Goal: Register for event/course

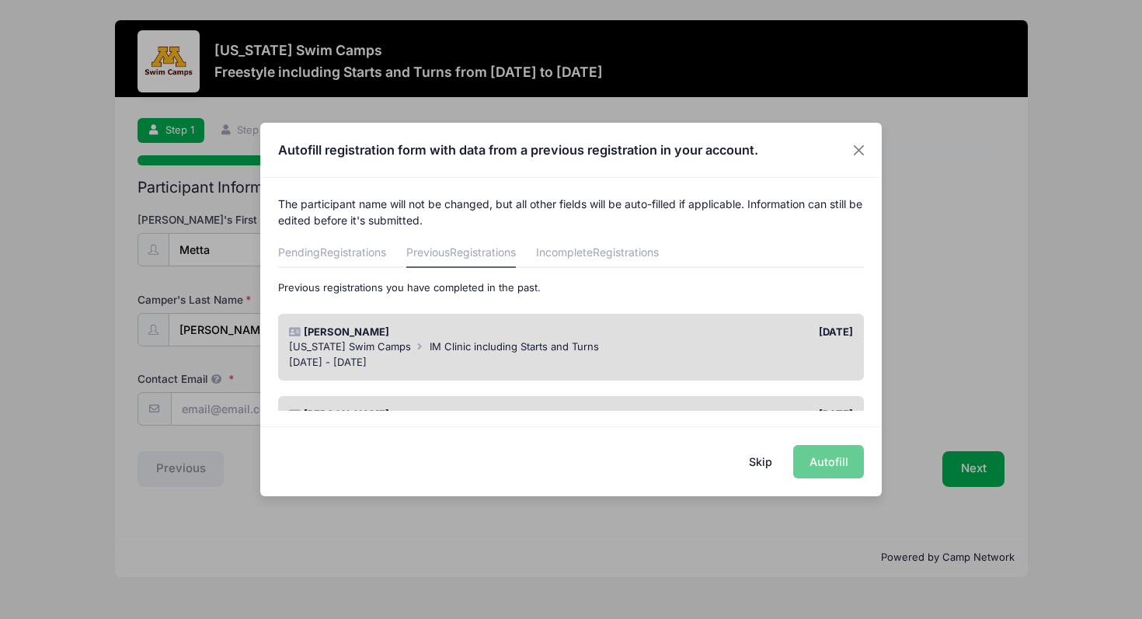
click at [758, 459] on button "Skip" at bounding box center [761, 461] width 55 height 33
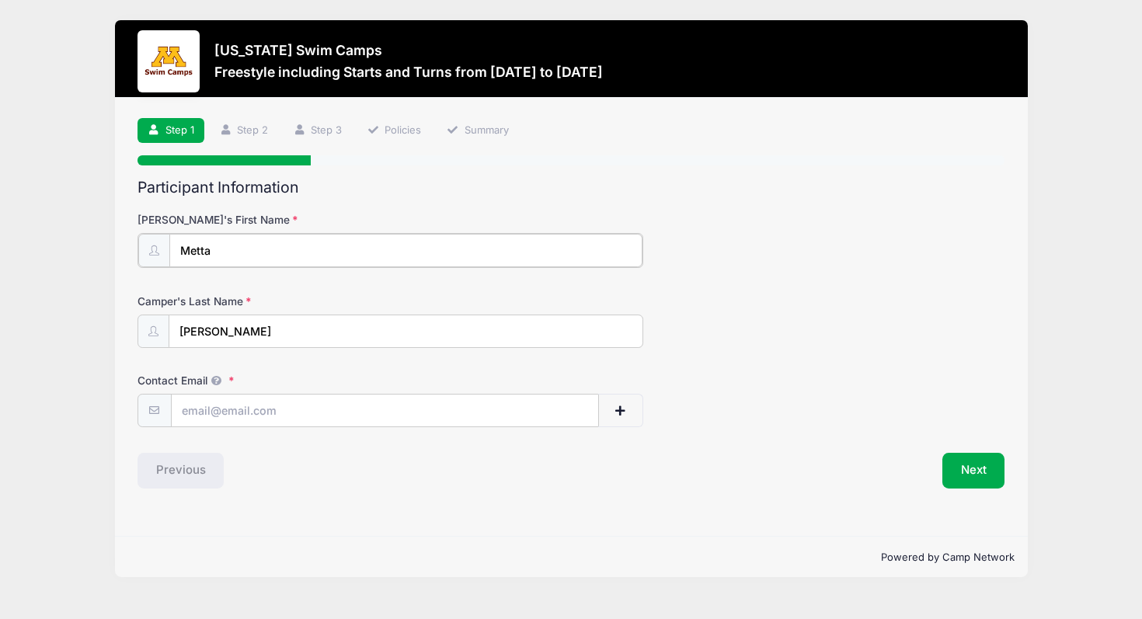
click at [461, 252] on input "Metta" at bounding box center [405, 250] width 473 height 33
type input "Metta"
type input "Oeltjenbruns"
type input "kristen.rodacker@gmail.com"
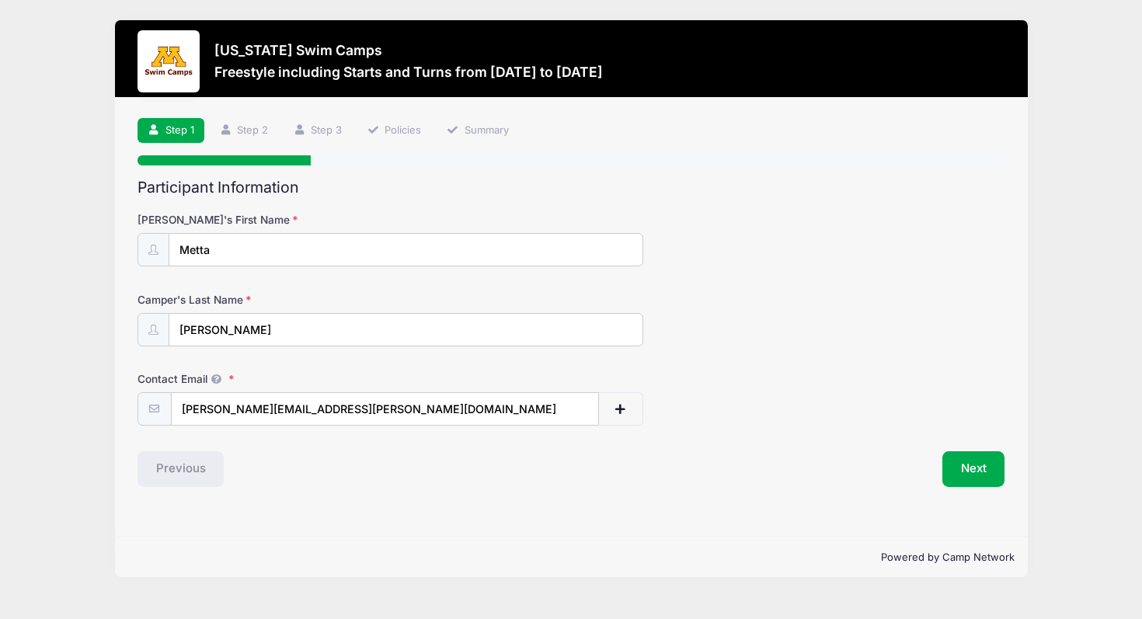
click at [355, 479] on div "Previous" at bounding box center [350, 469] width 441 height 36
click at [983, 470] on button "Next" at bounding box center [974, 469] width 63 height 36
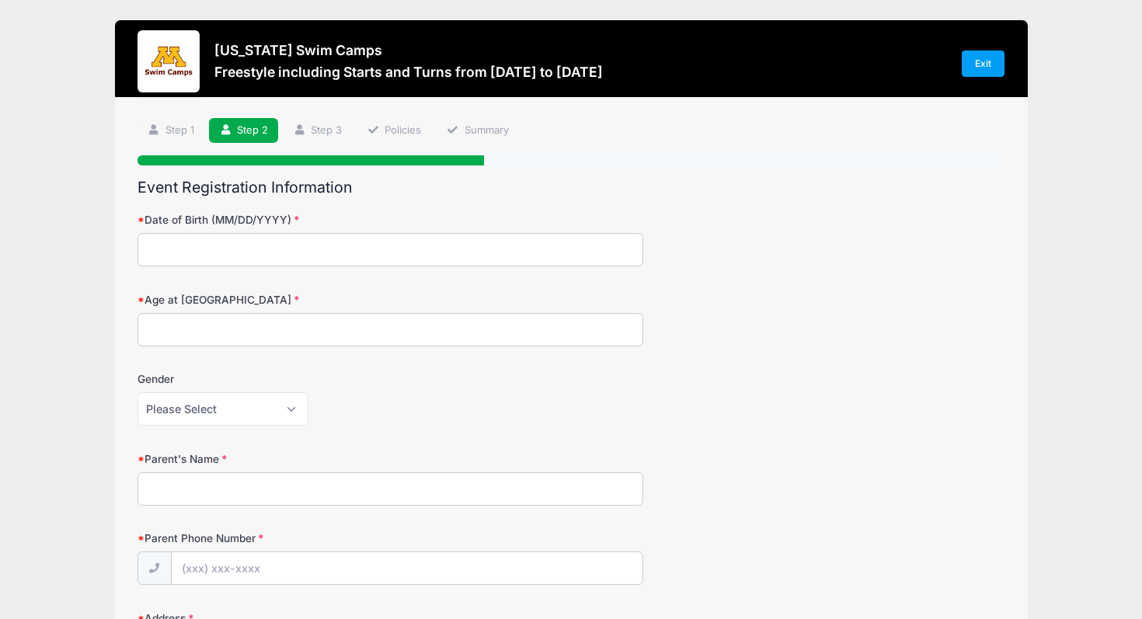
click at [996, 47] on div "Minnesota Swim Camps Freestyle including Starts and Turns from 10/12 to 10/12/2…" at bounding box center [572, 63] width 868 height 67
click at [991, 59] on link "Exit" at bounding box center [984, 64] width 44 height 26
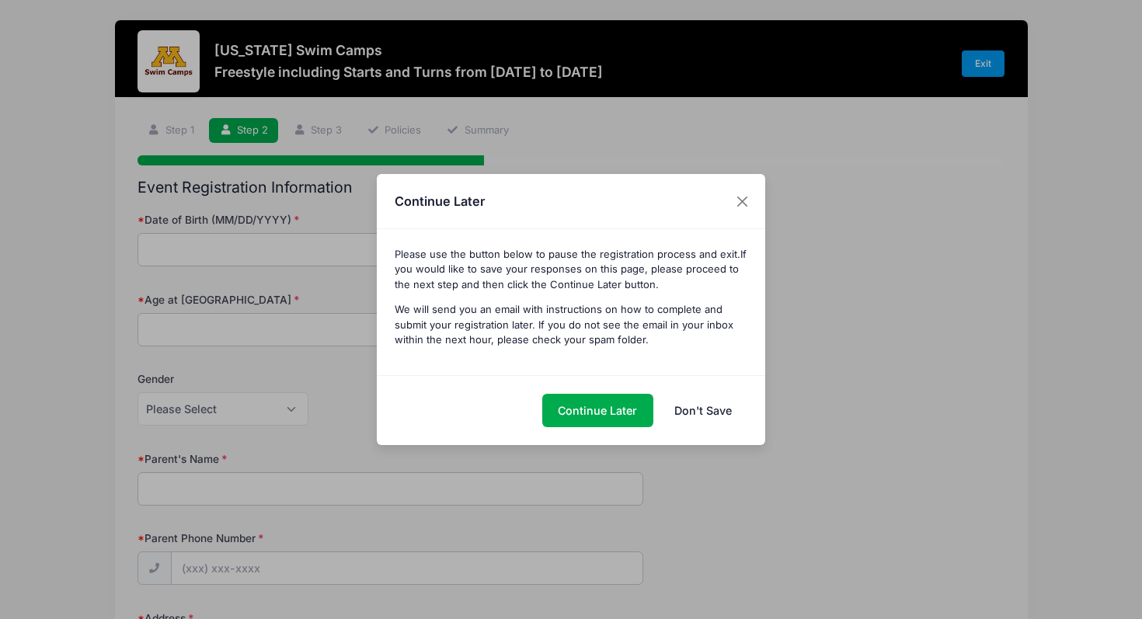
click at [686, 403] on link "Don't Save" at bounding box center [702, 410] width 89 height 33
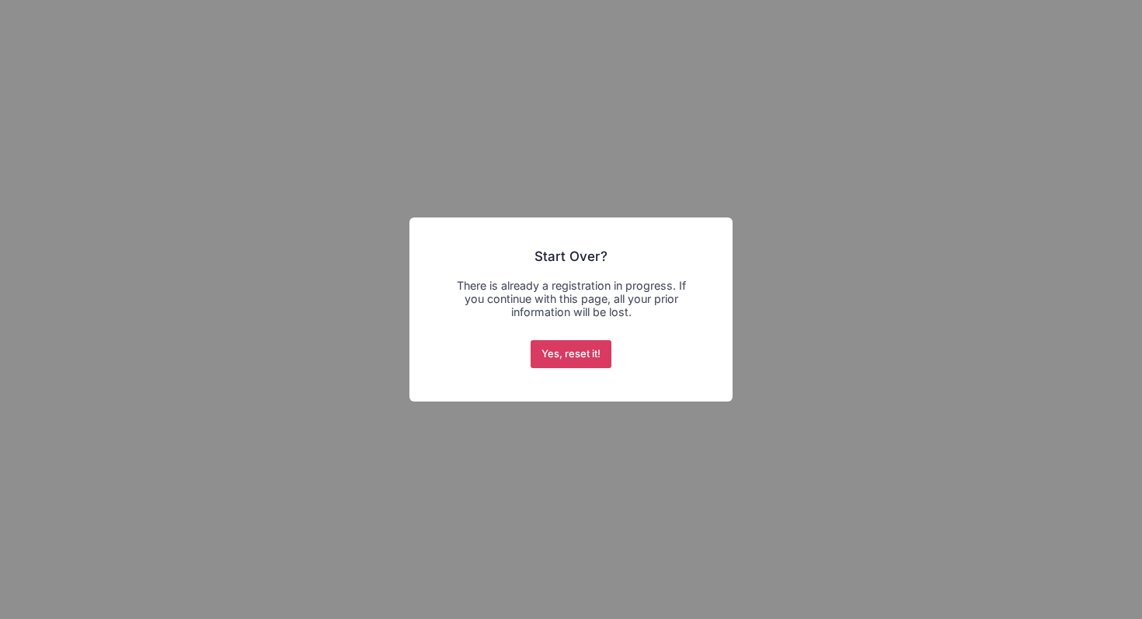
click at [579, 360] on button "Yes, reset it!" at bounding box center [572, 354] width 82 height 28
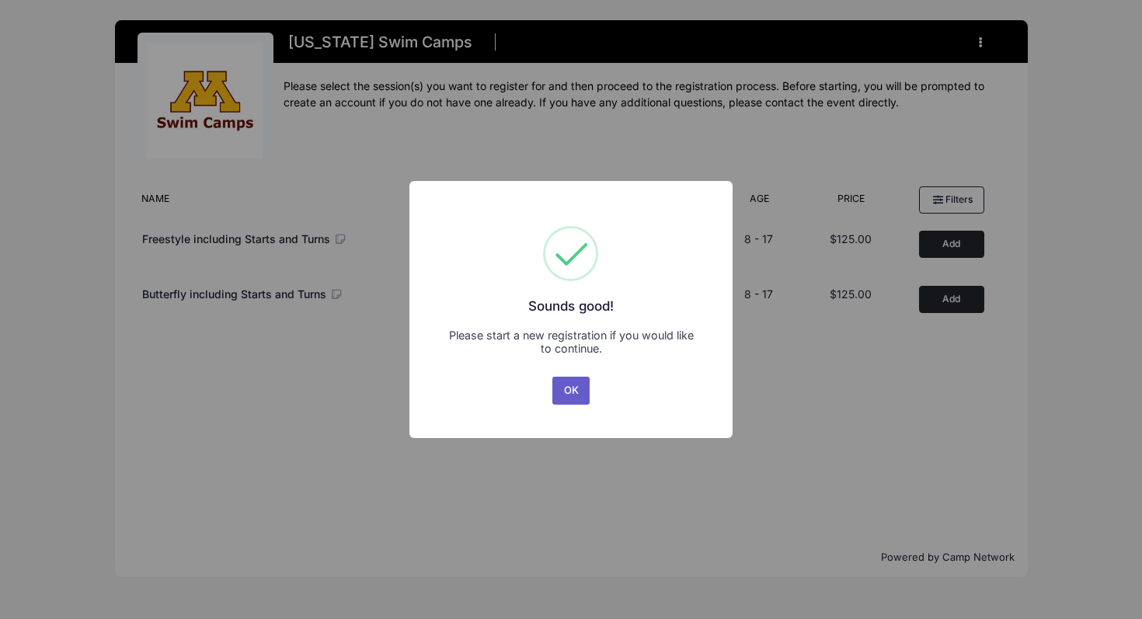
click at [577, 401] on button "OK" at bounding box center [570, 391] width 37 height 28
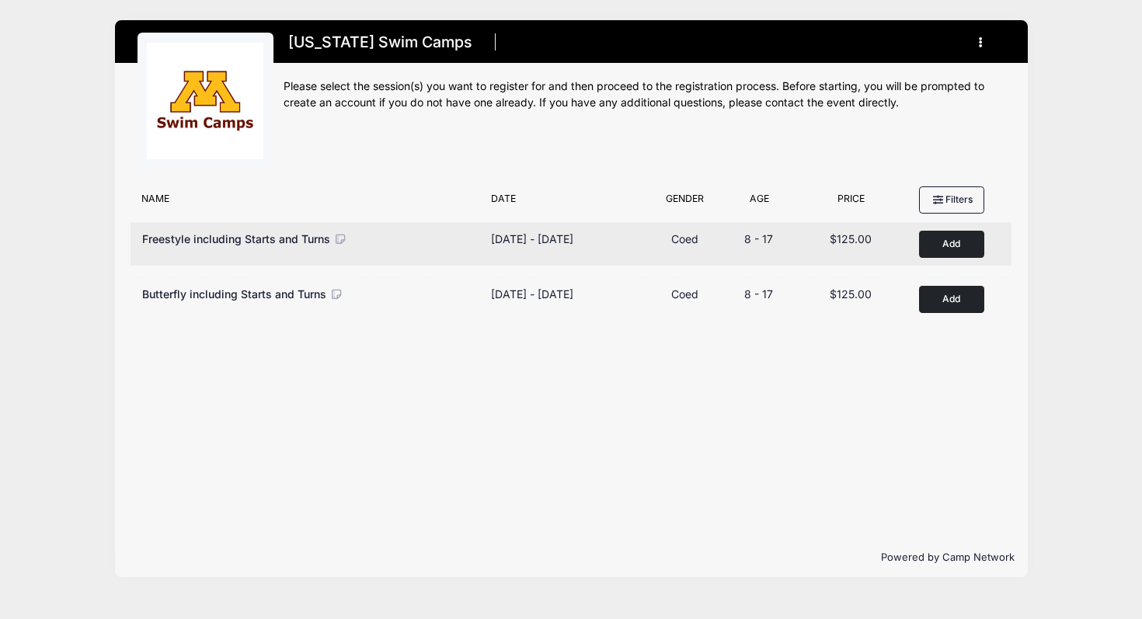
click at [947, 242] on button "Add to Cart" at bounding box center [951, 244] width 65 height 27
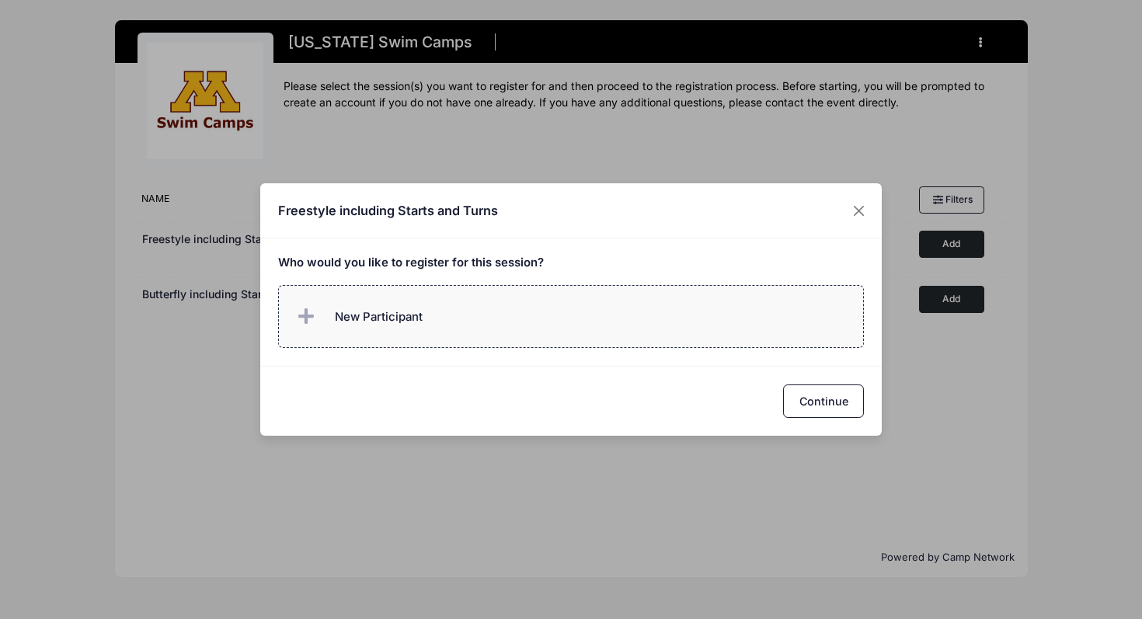
click at [577, 333] on label "New Participant" at bounding box center [571, 316] width 587 height 63
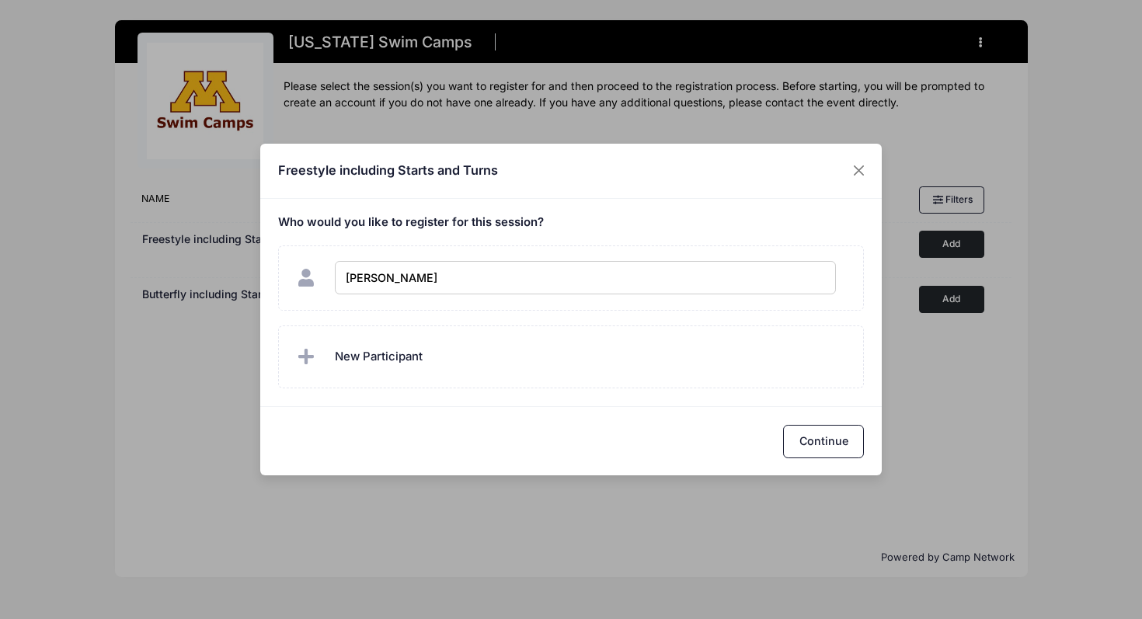
type input "[PERSON_NAME]"
checkbox input "true"
click at [855, 172] on button "Close" at bounding box center [859, 171] width 28 height 28
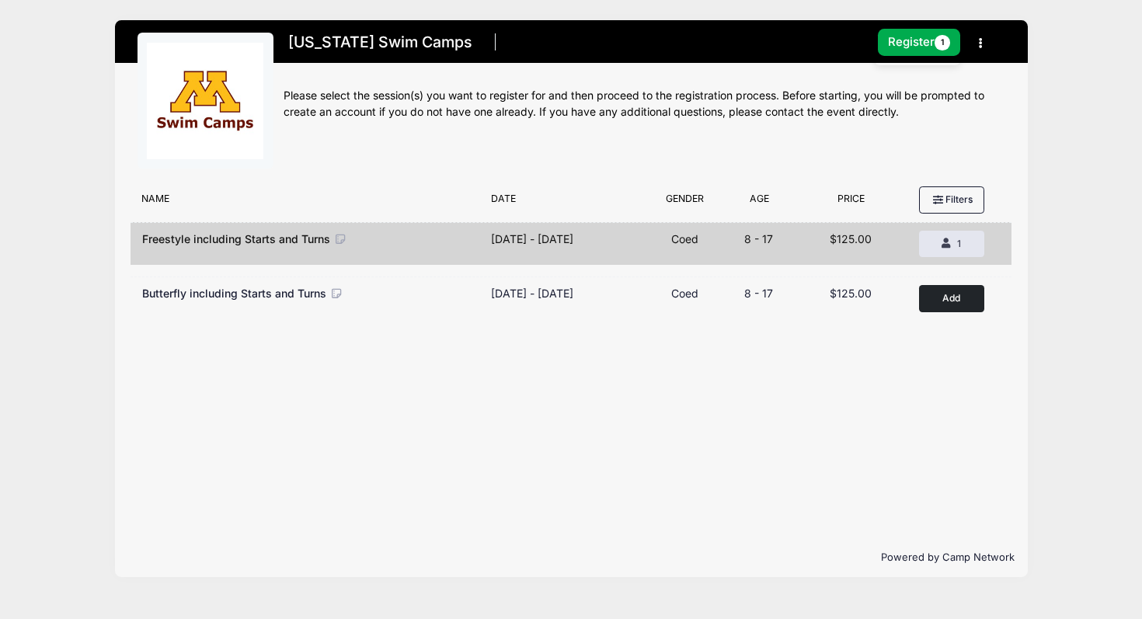
click at [981, 44] on icon "button" at bounding box center [985, 44] width 12 height 0
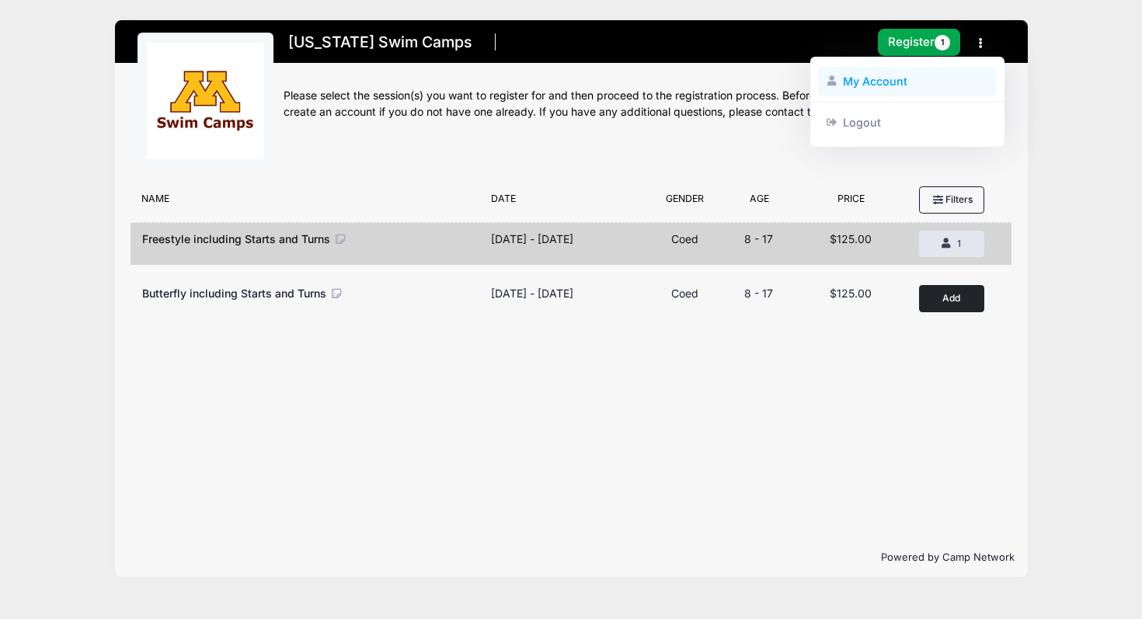
click at [866, 78] on link "My Account" at bounding box center [907, 82] width 179 height 30
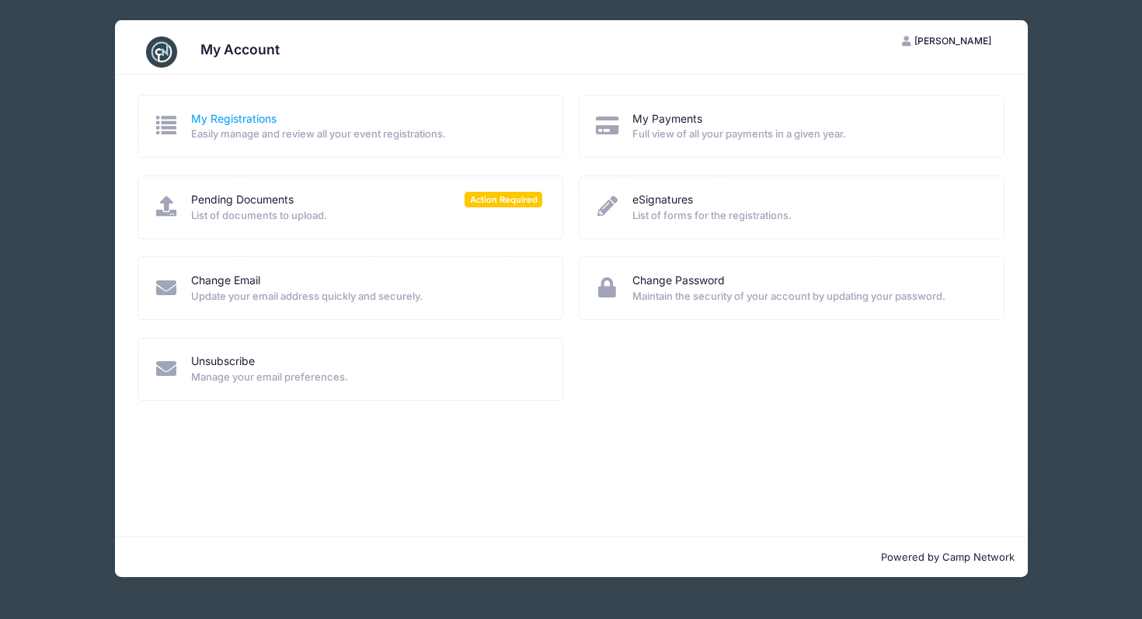
click at [221, 118] on link "My Registrations" at bounding box center [233, 119] width 85 height 16
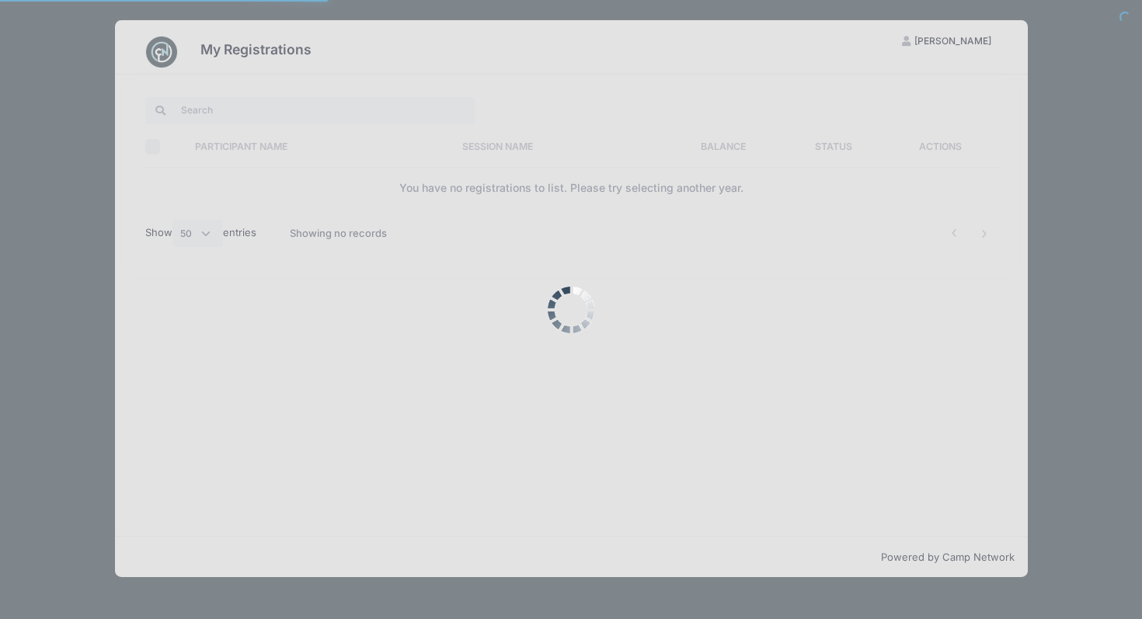
select select "50"
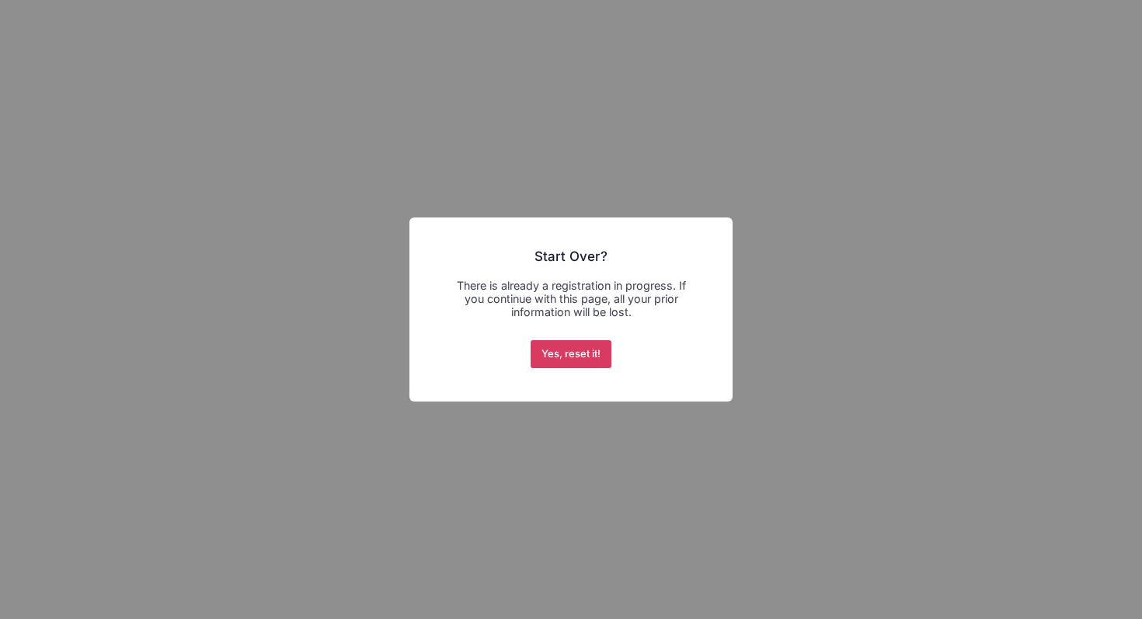
click at [551, 352] on button "Yes, reset it!" at bounding box center [572, 354] width 82 height 28
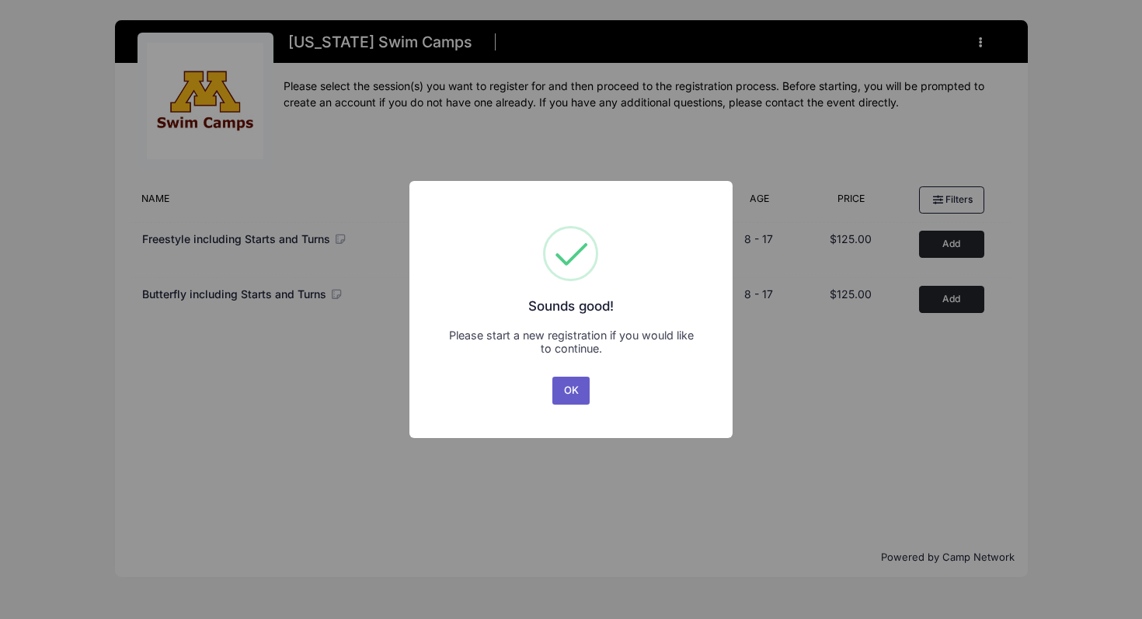
click at [572, 385] on button "OK" at bounding box center [570, 391] width 37 height 28
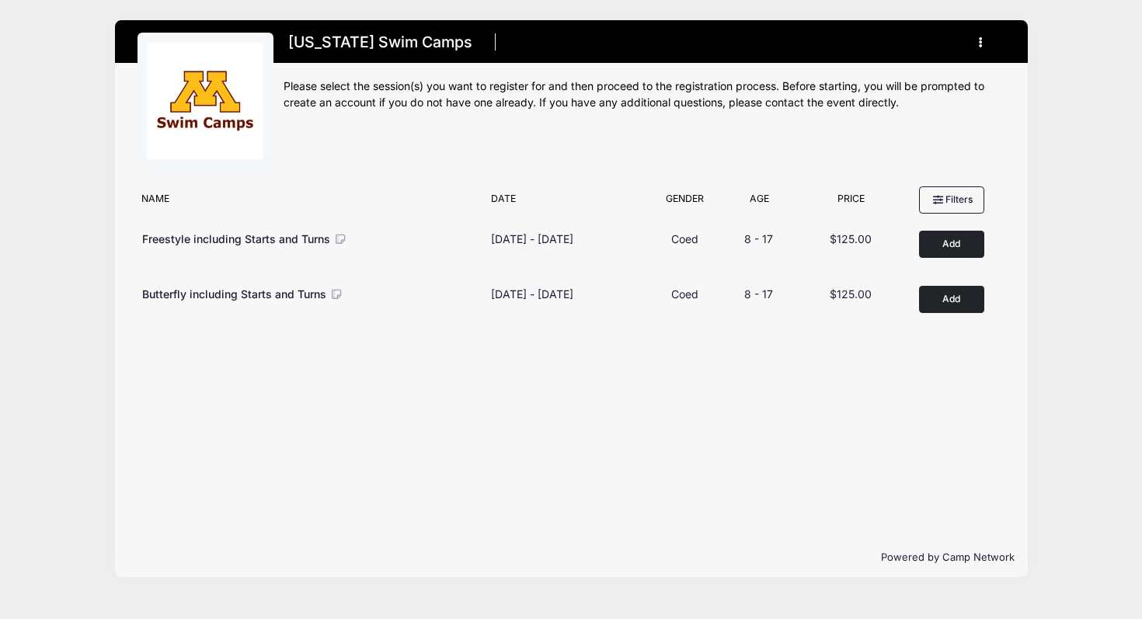
click at [984, 44] on button "button" at bounding box center [985, 42] width 42 height 27
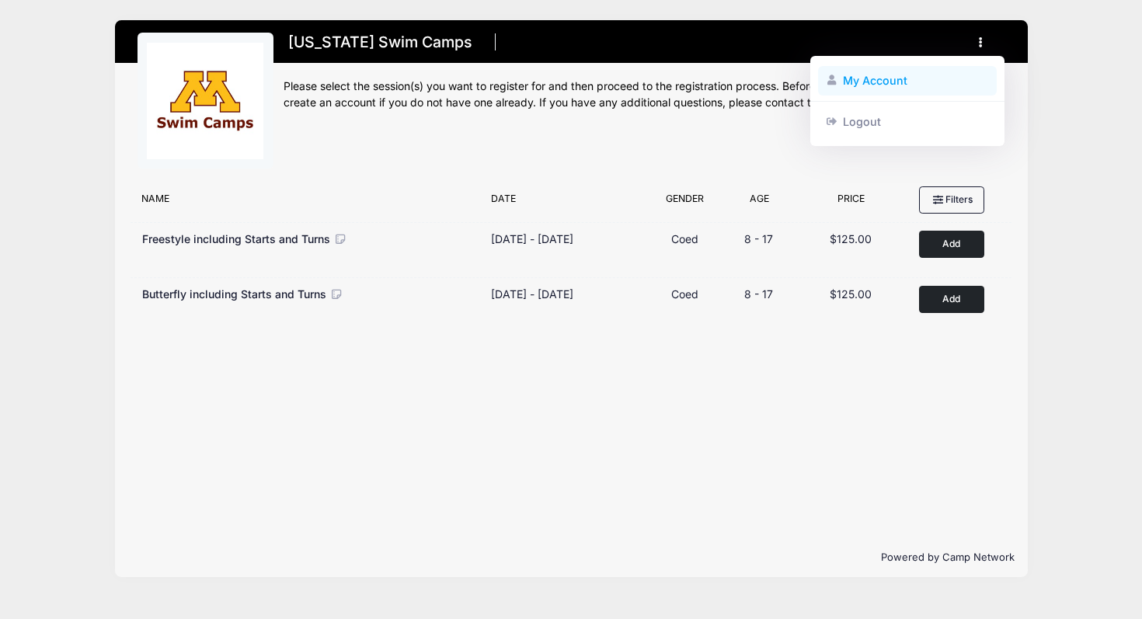
click at [908, 81] on link "My Account" at bounding box center [907, 81] width 179 height 30
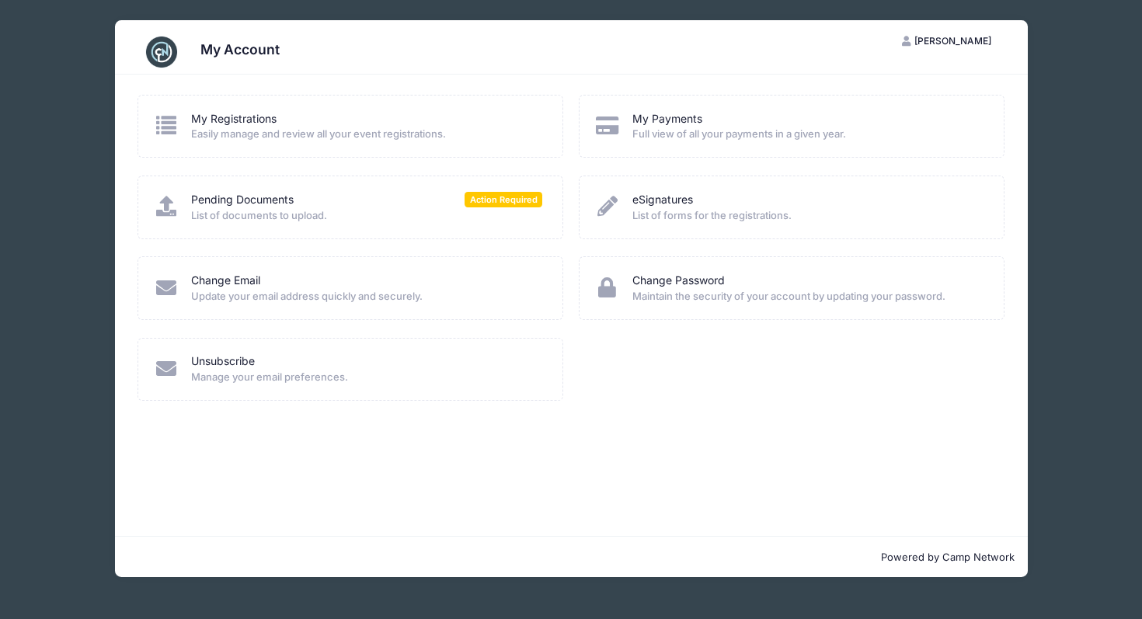
click at [382, 139] on span "Easily manage and review all your event registrations." at bounding box center [366, 135] width 351 height 16
click at [612, 435] on div "My Registrations Easily manage and review all your event registrations. My Paym…" at bounding box center [571, 306] width 913 height 462
click at [1058, 396] on div "My Account KO [PERSON_NAME] My Account Logout My Registrations Easily manage an…" at bounding box center [571, 299] width 1096 height 598
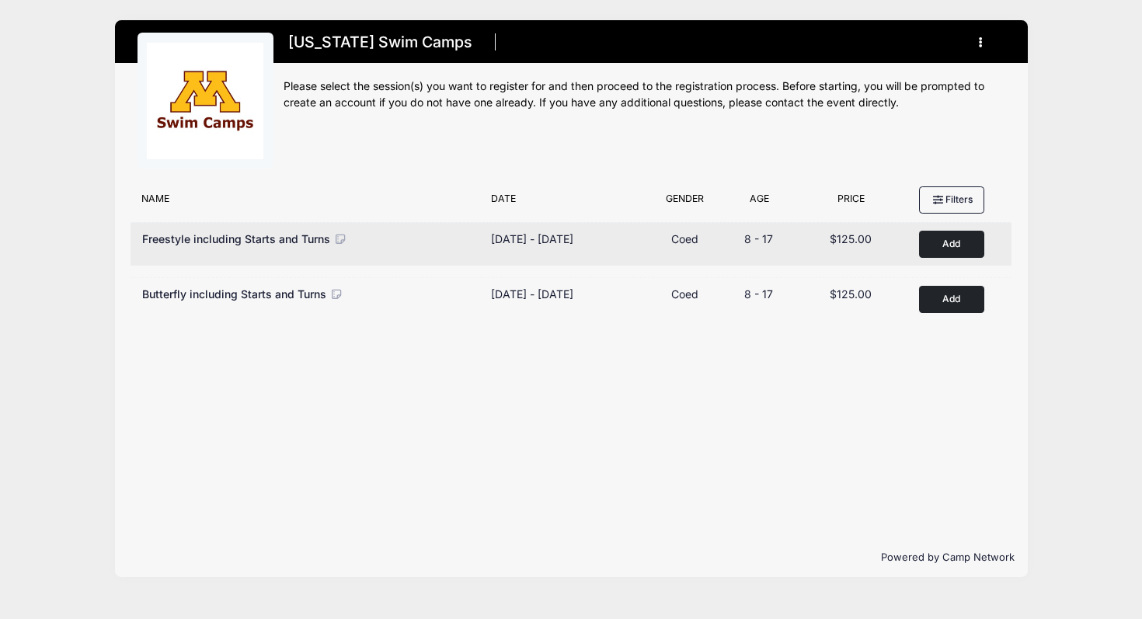
click at [953, 248] on button "Add to Cart" at bounding box center [951, 244] width 65 height 27
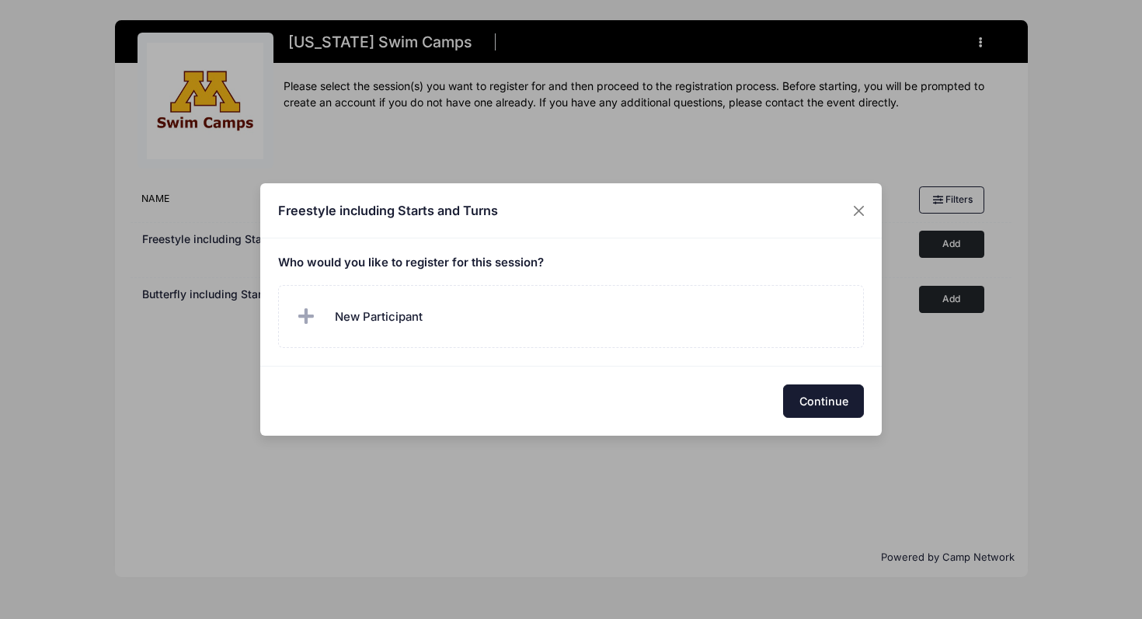
click at [816, 397] on button "Continue" at bounding box center [823, 401] width 81 height 33
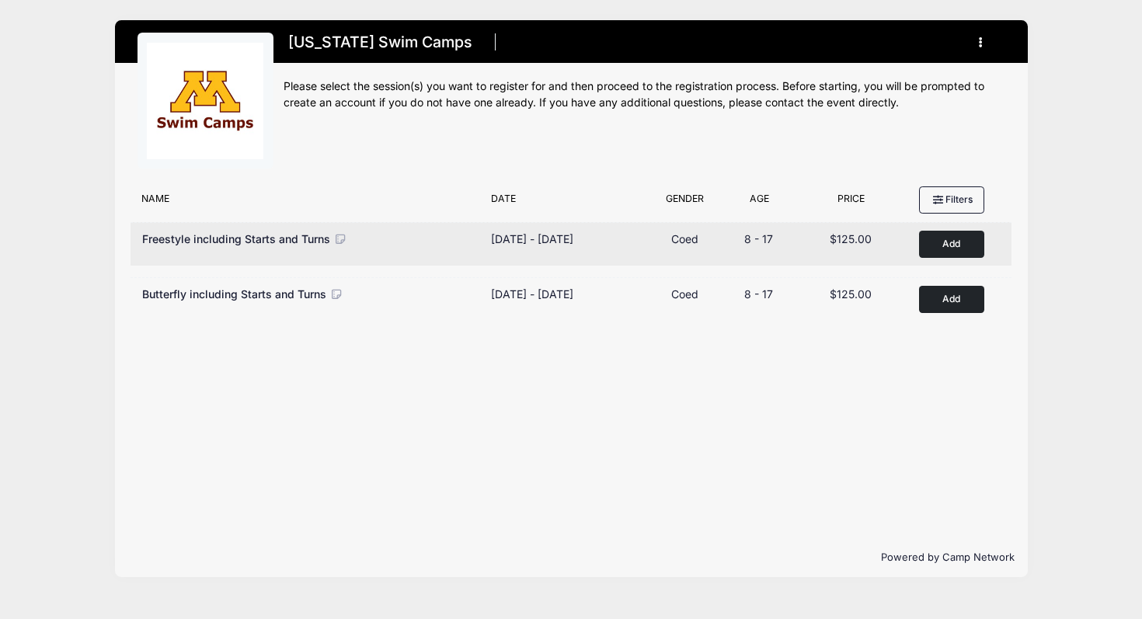
click at [948, 237] on button "Add to Cart" at bounding box center [951, 244] width 65 height 27
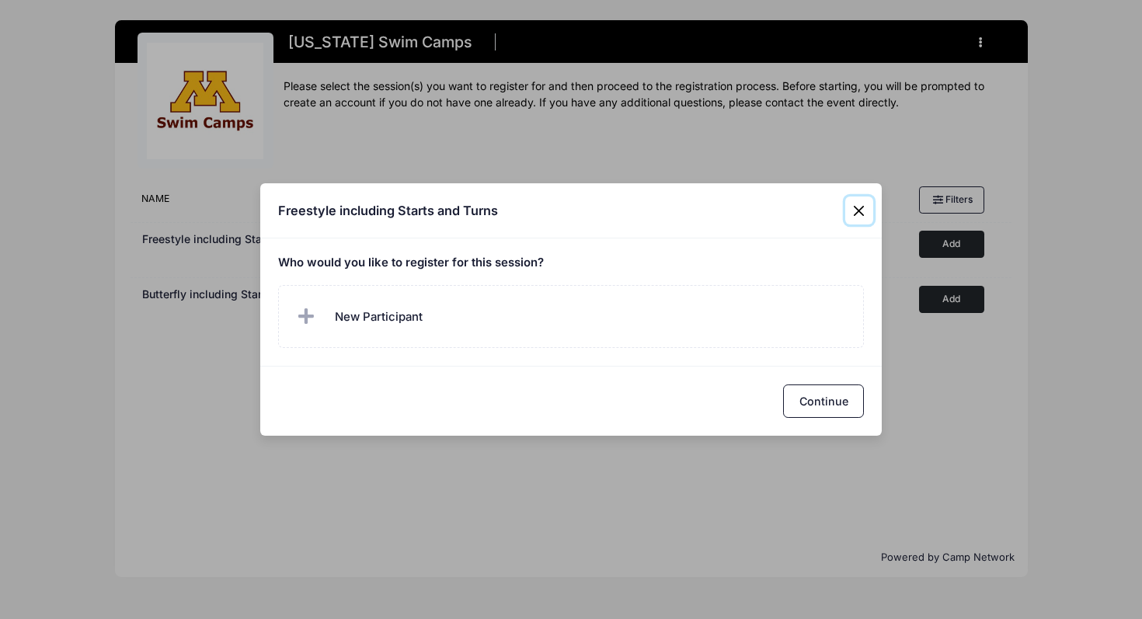
click at [866, 213] on button "Close" at bounding box center [859, 211] width 28 height 28
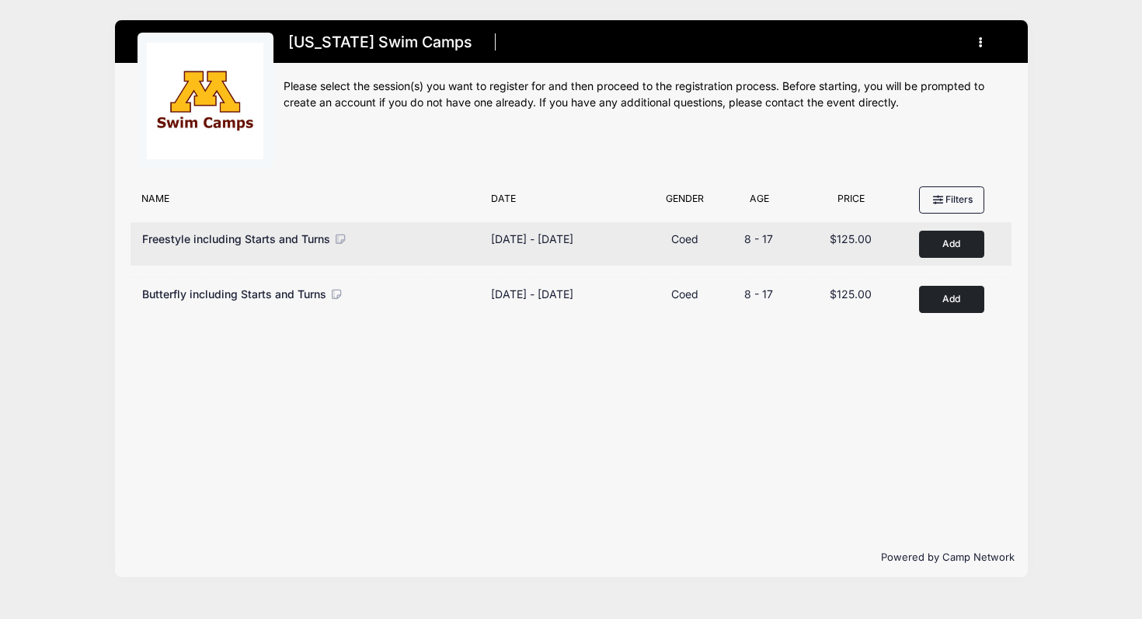
click at [948, 239] on button "Add to Cart" at bounding box center [951, 244] width 65 height 27
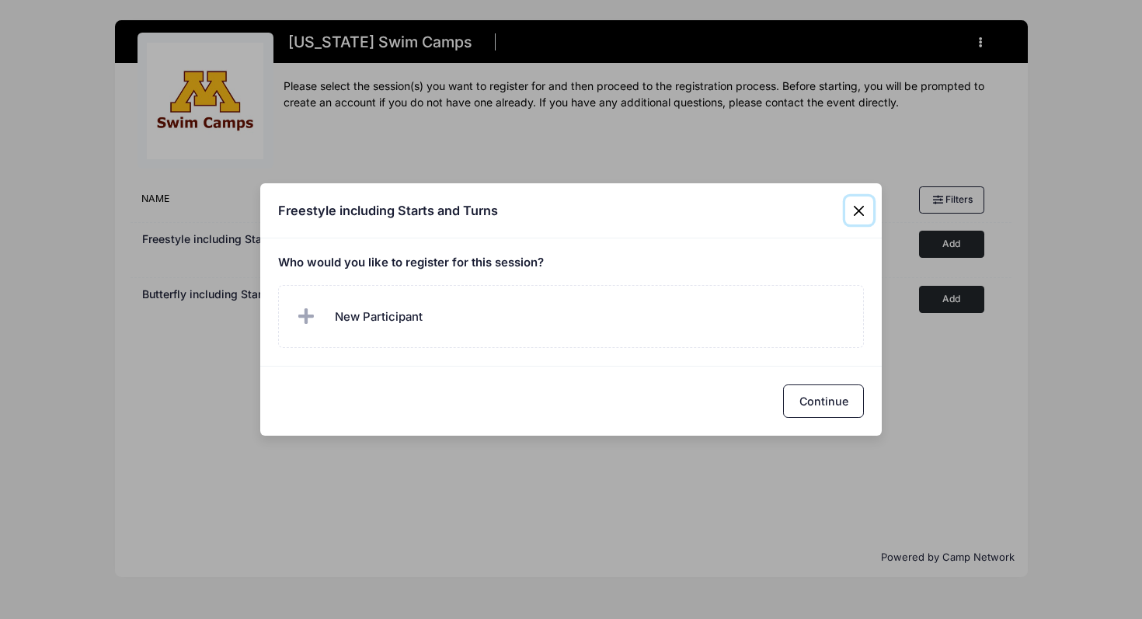
click at [858, 207] on button "Close" at bounding box center [859, 211] width 28 height 28
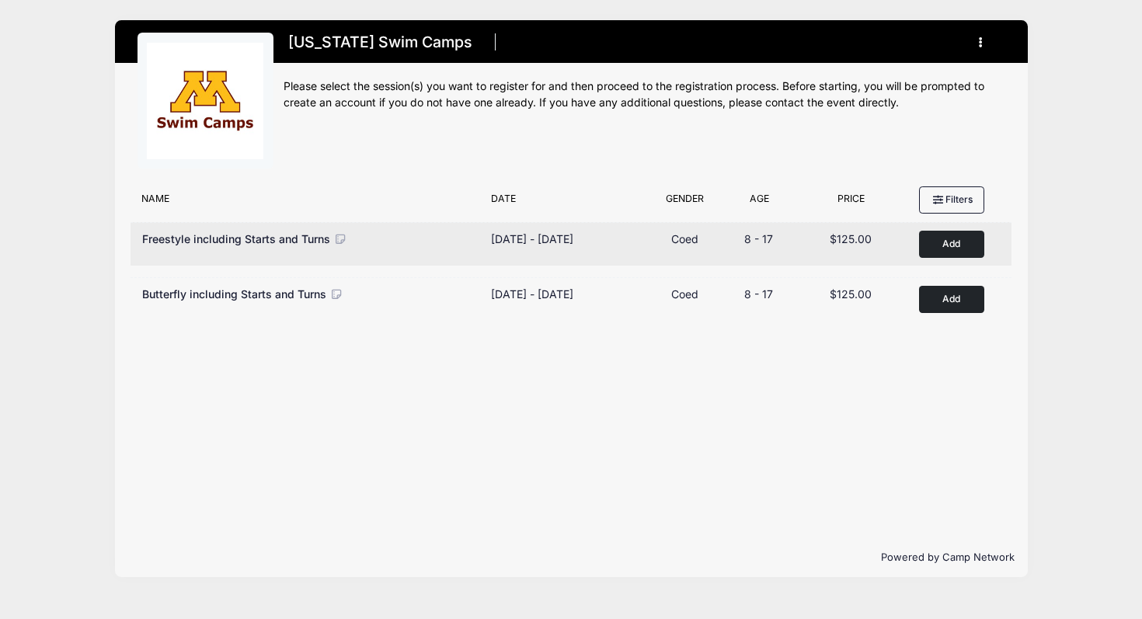
click at [947, 245] on button "Add to Cart" at bounding box center [951, 244] width 65 height 27
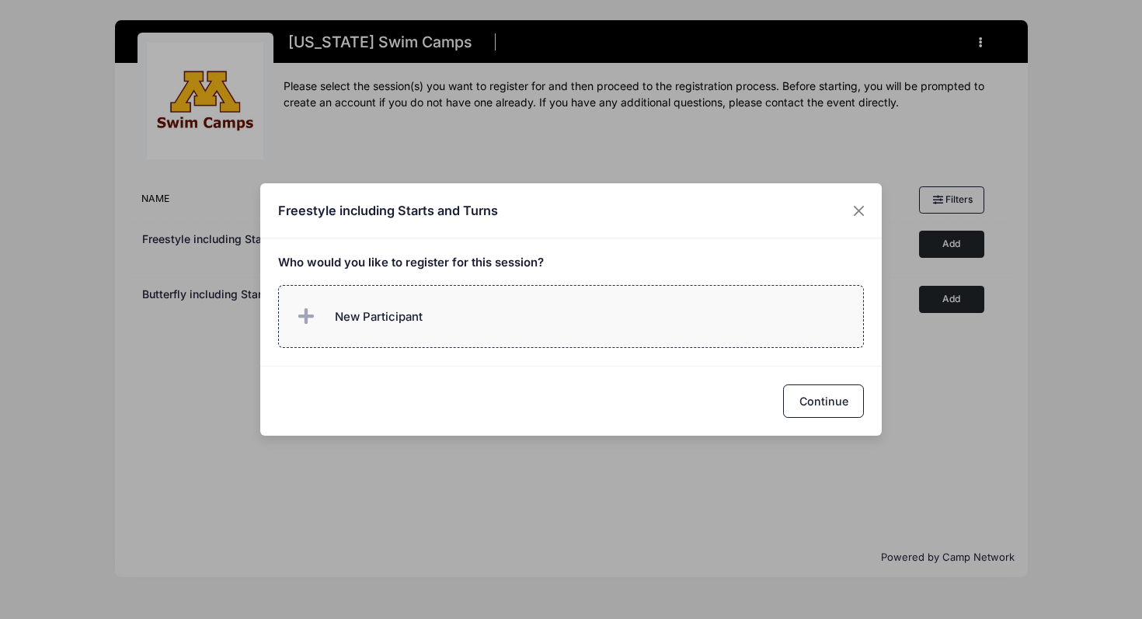
click at [715, 307] on label "New Participant" at bounding box center [571, 316] width 587 height 63
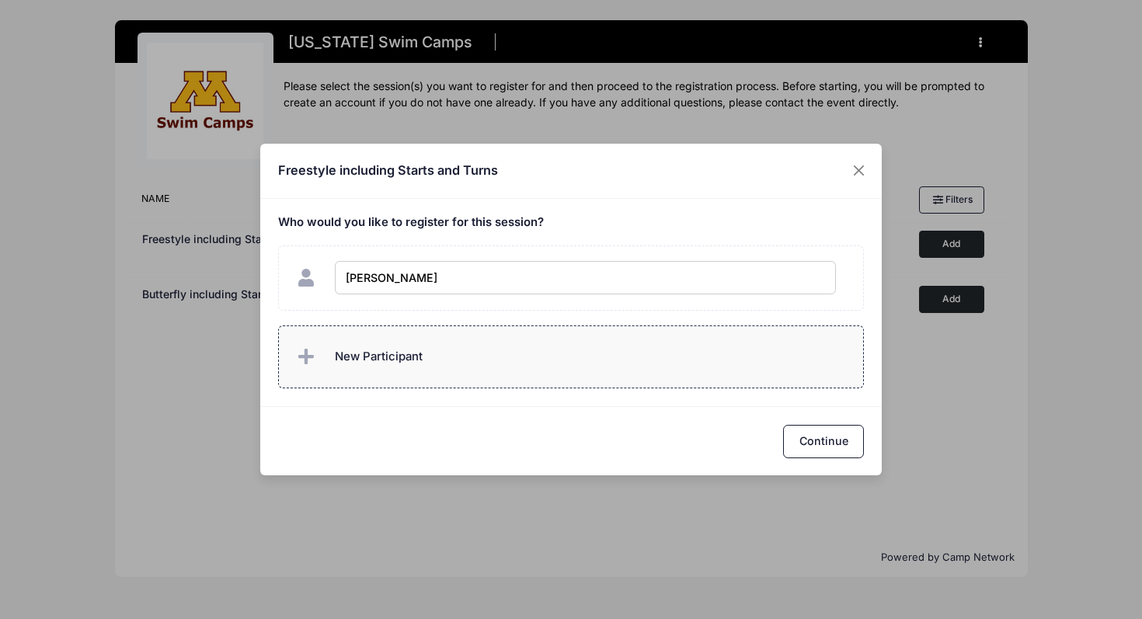
type input "Metta Oeltjenbruns"
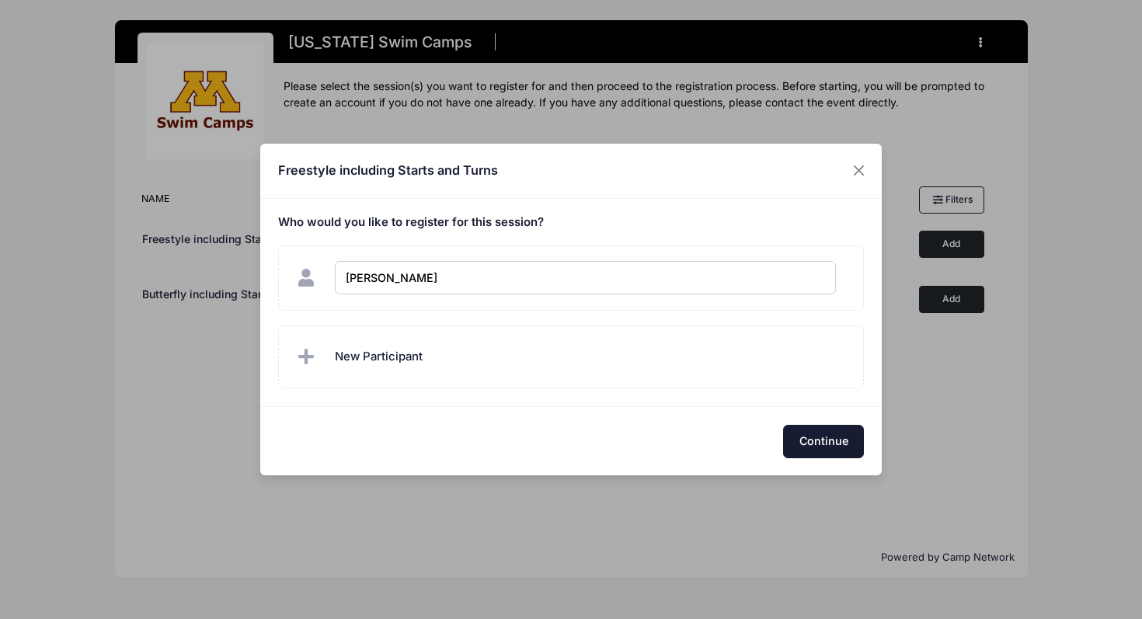
checkbox input "true"
click at [822, 445] on button "Continue" at bounding box center [823, 441] width 81 height 33
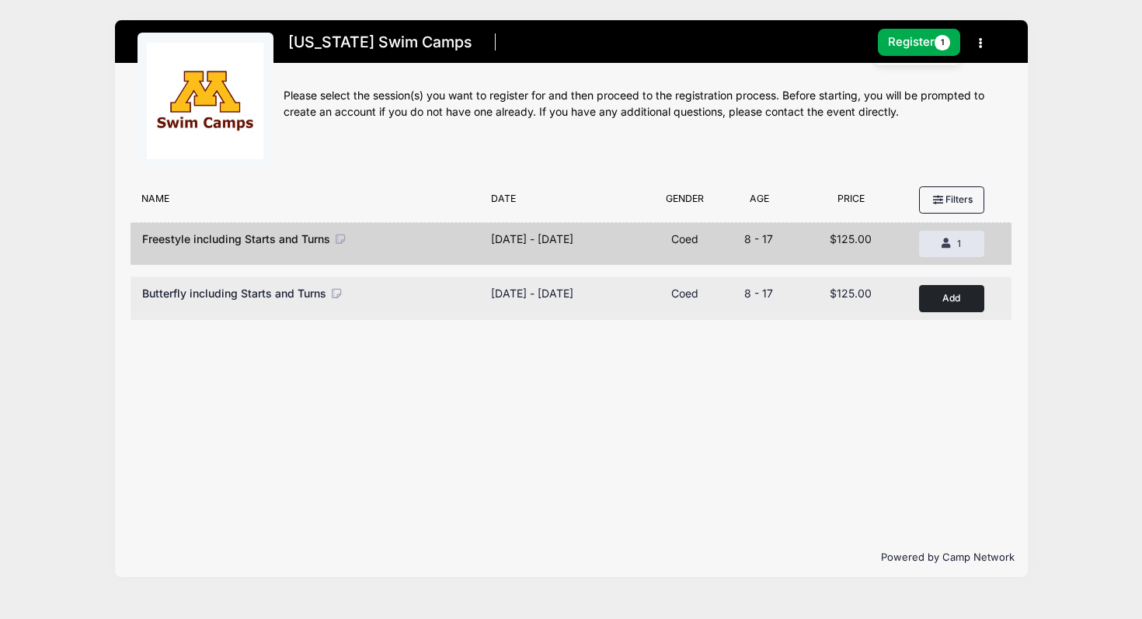
click at [943, 301] on button "Add to Cart" at bounding box center [951, 298] width 65 height 27
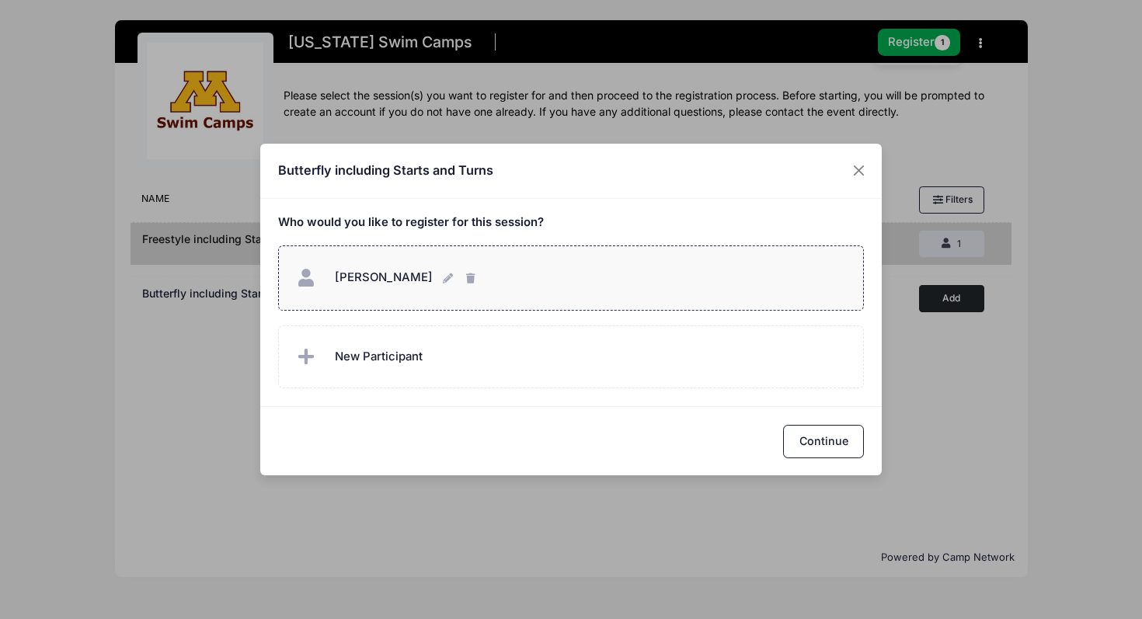
click at [341, 274] on span "[PERSON_NAME]" at bounding box center [384, 277] width 98 height 14
checkbox input "true"
click at [840, 432] on button "Continue" at bounding box center [823, 441] width 81 height 33
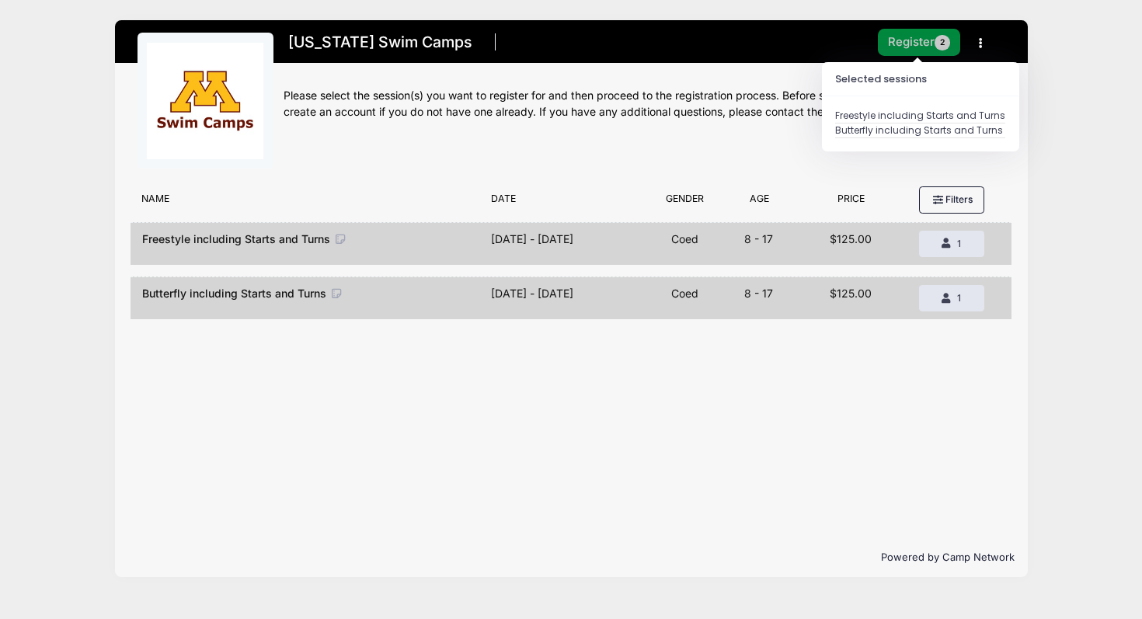
click at [915, 39] on button "Register 2" at bounding box center [919, 42] width 82 height 27
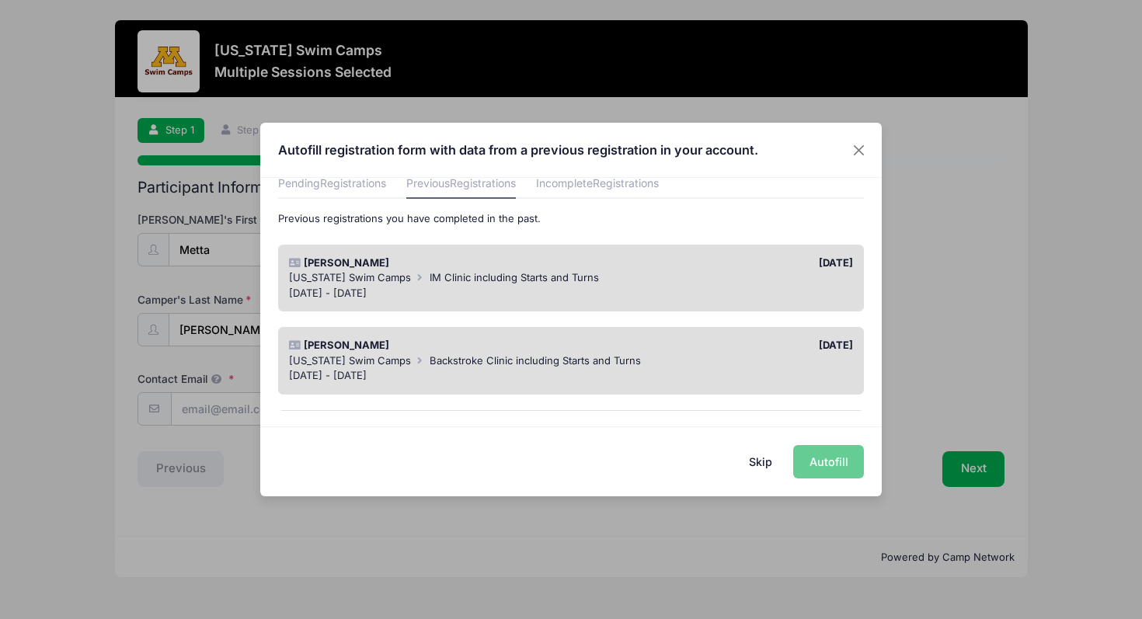
scroll to position [68, 0]
click at [531, 274] on span "IM Clinic including Starts and Turns" at bounding box center [514, 278] width 169 height 12
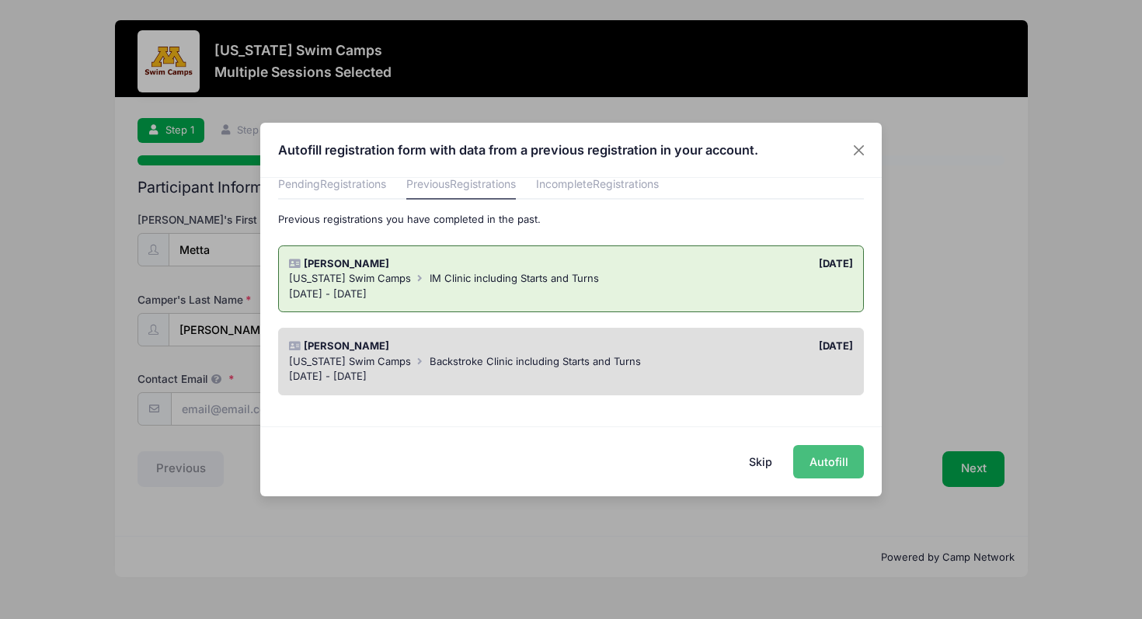
click at [823, 454] on button "Autofill" at bounding box center [828, 461] width 71 height 33
type input "[PERSON_NAME][EMAIL_ADDRESS][PERSON_NAME][DOMAIN_NAME]"
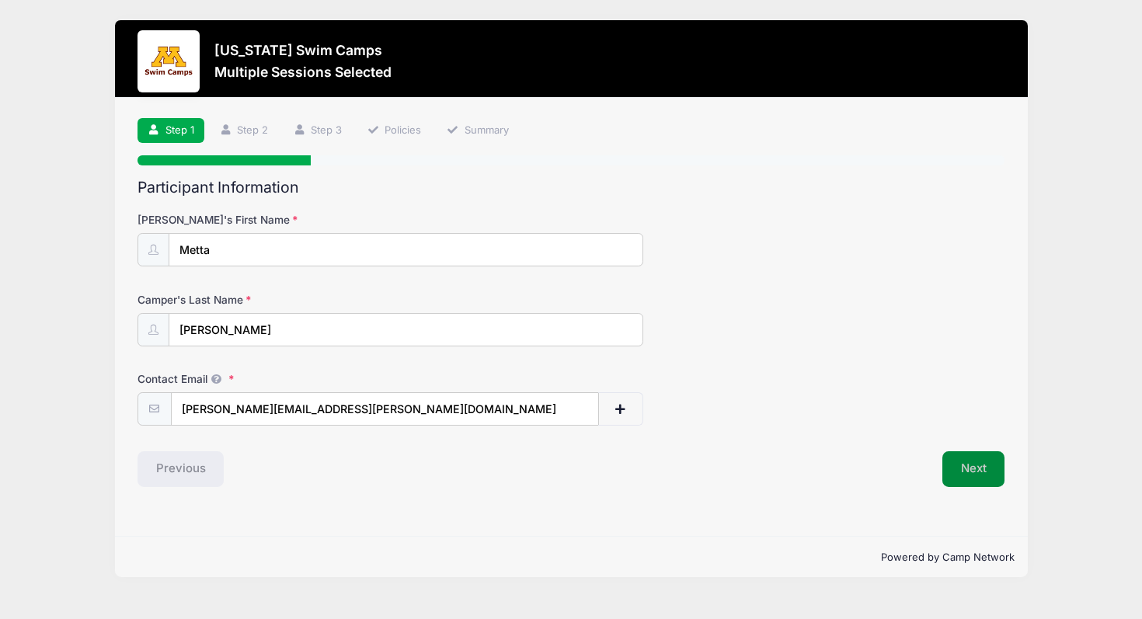
click at [985, 465] on button "Next" at bounding box center [974, 469] width 63 height 36
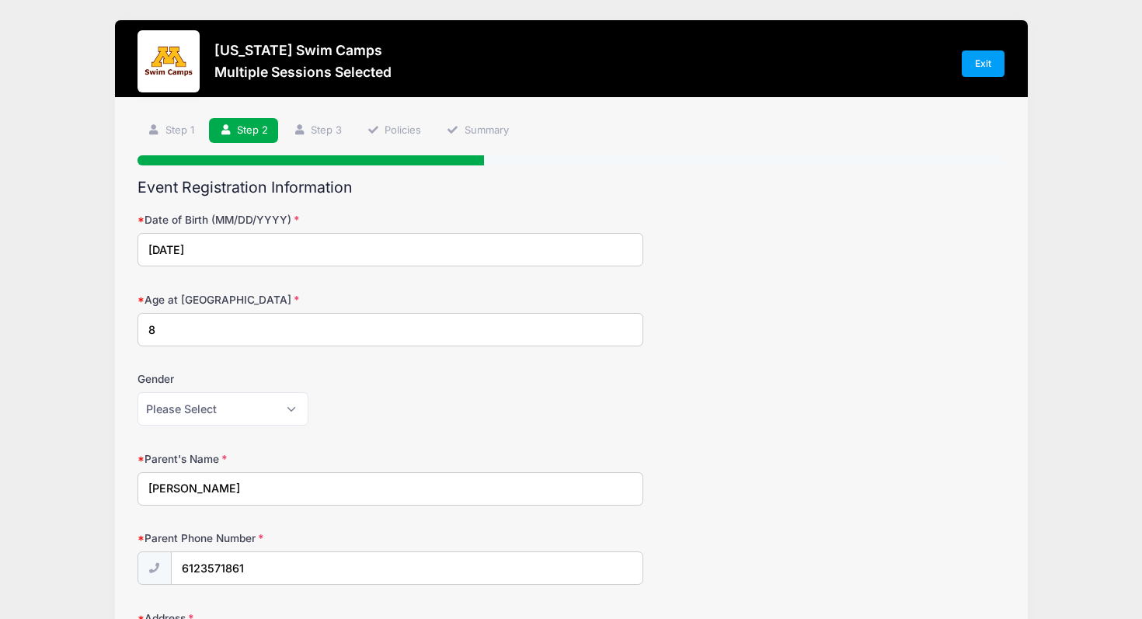
click at [179, 323] on input "8" at bounding box center [391, 329] width 506 height 33
type input "10"
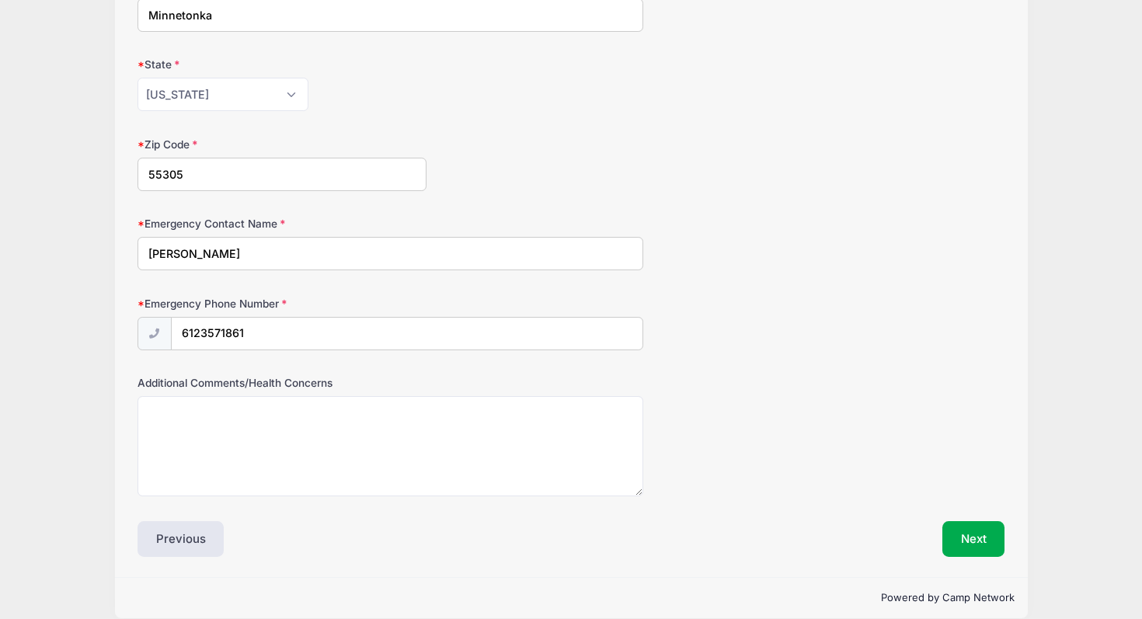
scroll to position [727, 0]
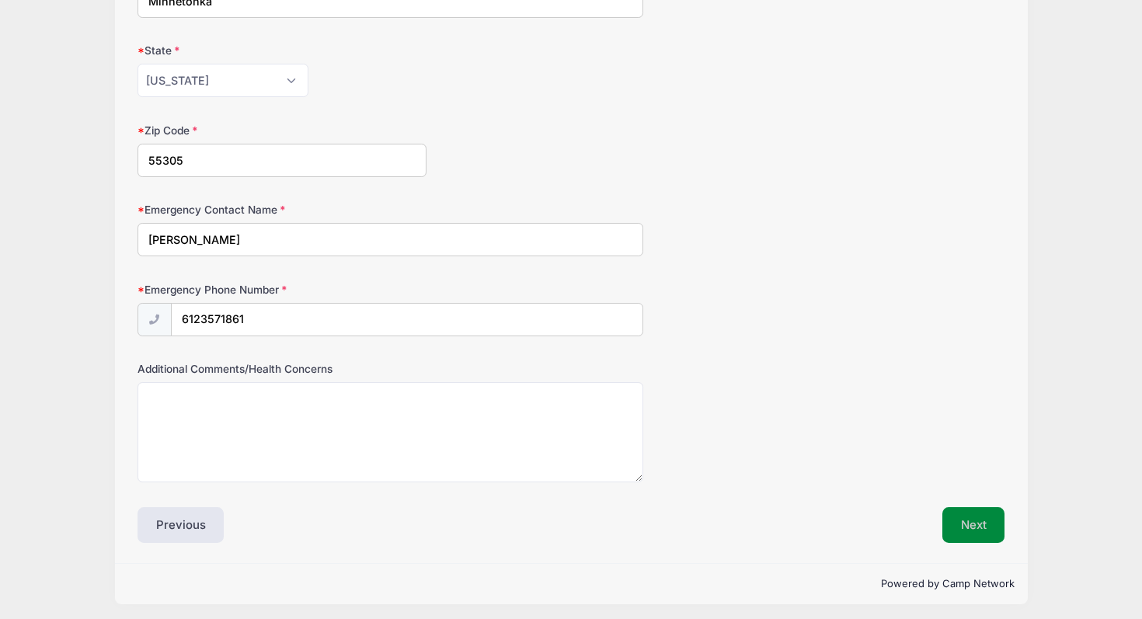
click at [958, 521] on button "Next" at bounding box center [974, 525] width 63 height 36
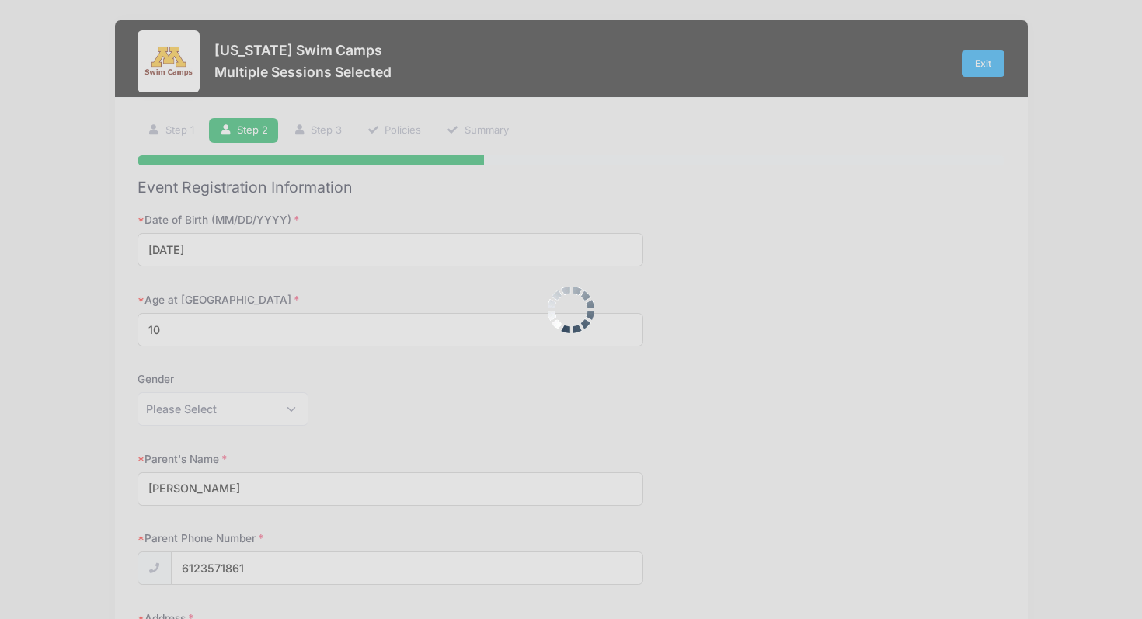
scroll to position [0, 0]
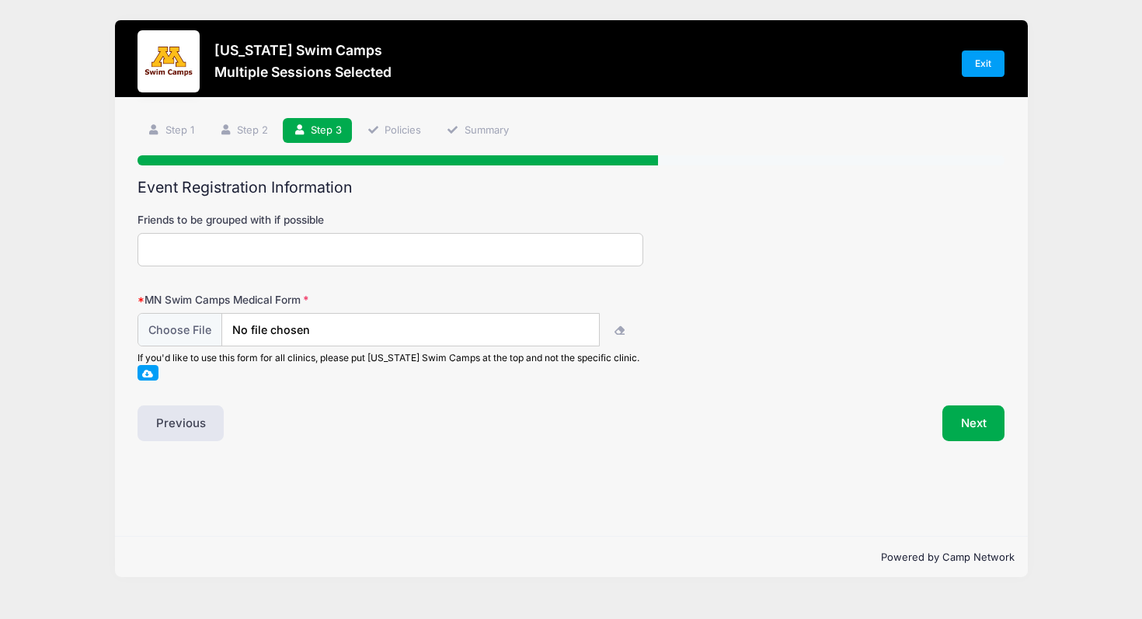
click at [570, 254] on input "Friends to be grouped with if possible" at bounding box center [391, 249] width 506 height 33
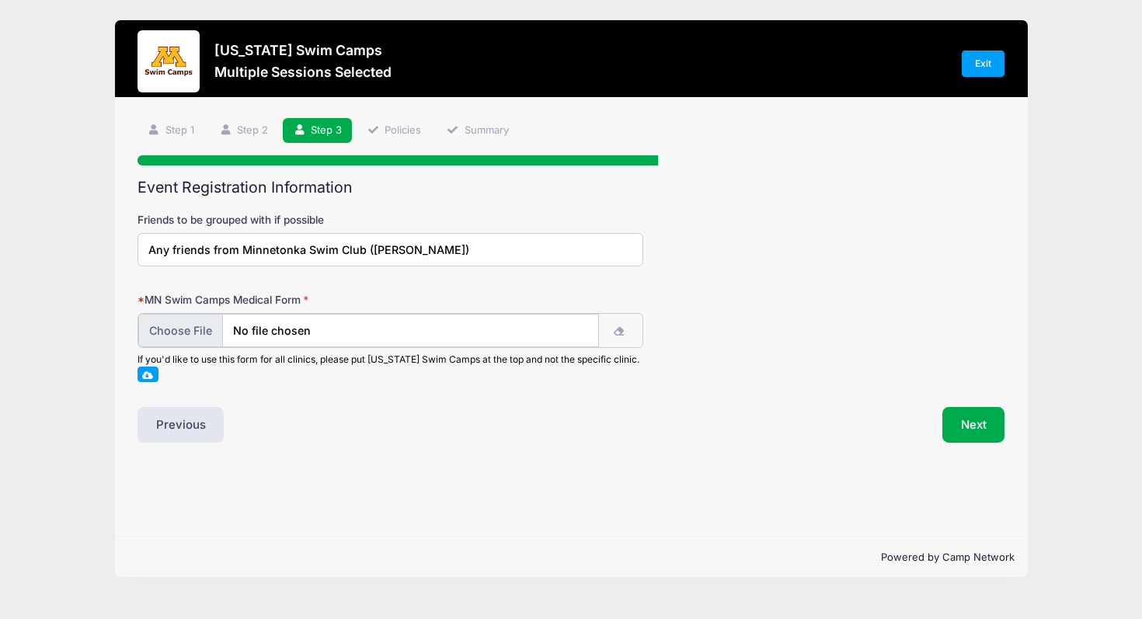
click at [475, 329] on input "file" at bounding box center [368, 330] width 461 height 33
click at [608, 441] on div "Step 3 /7 Step 1 Step 2 Step 3 Policies Summary Participant Information Camper'…" at bounding box center [571, 317] width 913 height 439
click at [425, 318] on input "file" at bounding box center [368, 330] width 461 height 33
click at [538, 460] on div "Step 3 /7 Step 1 Step 2 Step 3 Policies Summary Participant Information Camper'…" at bounding box center [571, 317] width 913 height 439
click at [619, 332] on icon "button" at bounding box center [620, 332] width 12 height 0
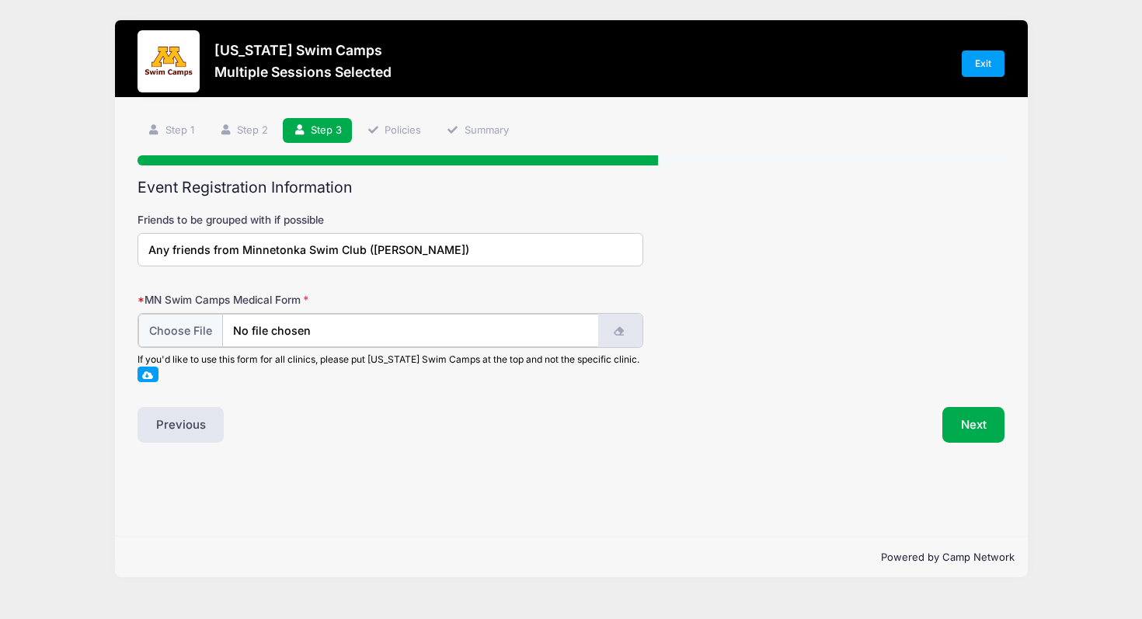
click at [621, 332] on icon "button" at bounding box center [620, 332] width 12 height 0
click at [615, 403] on div "Event Registration Information Friends to be grouped with if possible Any frien…" at bounding box center [572, 310] width 868 height 263
click at [998, 427] on button "Next" at bounding box center [974, 424] width 63 height 36
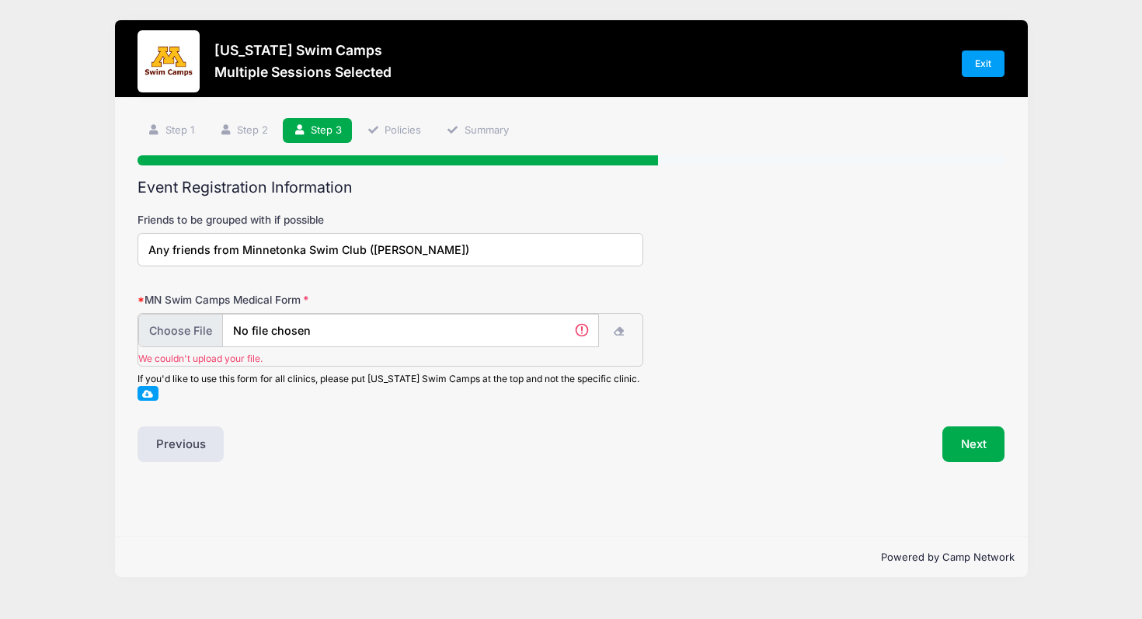
click at [587, 329] on input "file" at bounding box center [368, 330] width 461 height 33
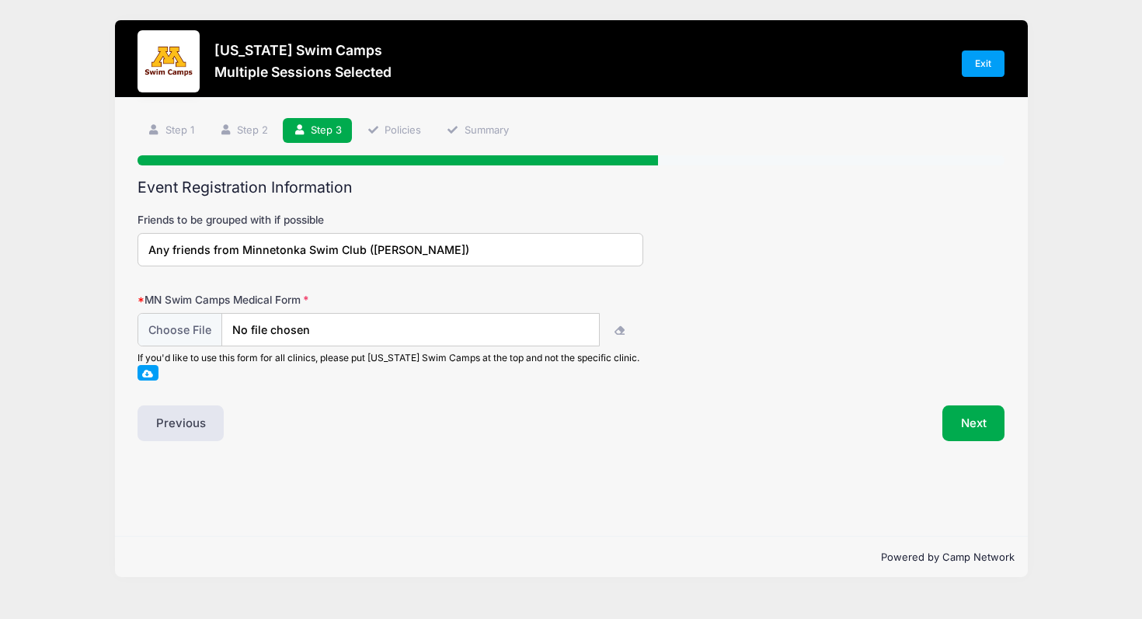
click at [465, 252] on input "Any friends from Minnetonka Swim Club (Liza Lambert)" at bounding box center [391, 249] width 506 height 33
type input "Liza Lambert and any Minnetonka Swim Club kids"
click at [267, 329] on input "file" at bounding box center [368, 330] width 461 height 33
type input "C:\fakepath\Swim Camp Release Form - Metta Oeltjenbruns.pdf"
click at [991, 427] on button "Next" at bounding box center [974, 424] width 63 height 36
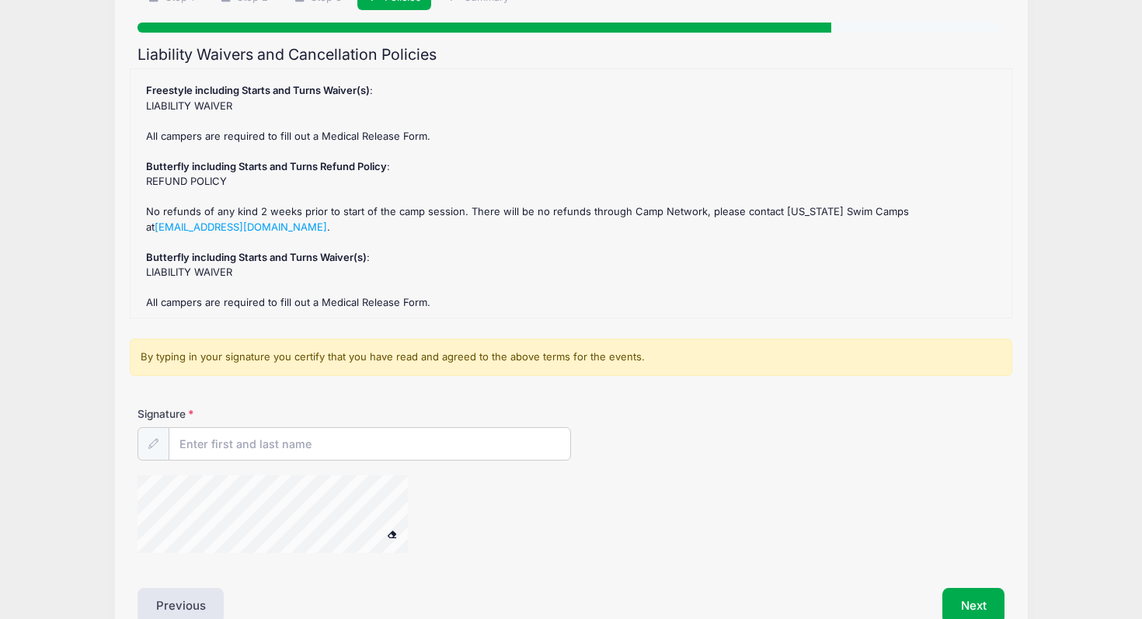
scroll to position [134, 0]
click at [459, 444] on input "Signature" at bounding box center [369, 443] width 401 height 33
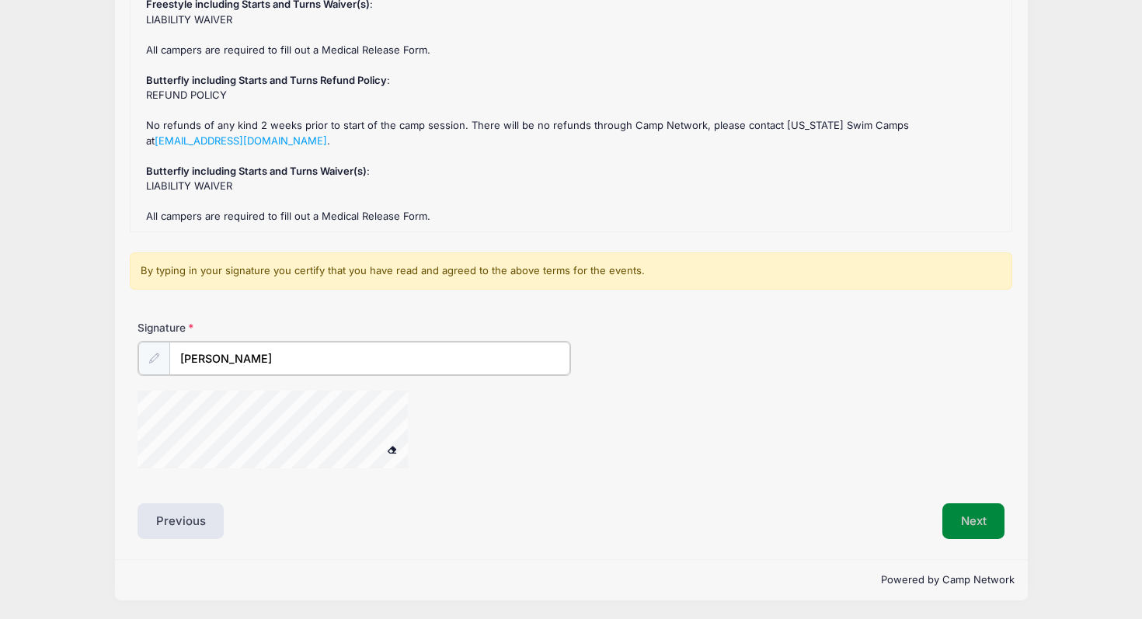
type input "Kristen Oeltjenbruns"
click at [1001, 512] on button "Next" at bounding box center [974, 520] width 63 height 36
click at [972, 524] on button "Next" at bounding box center [974, 522] width 63 height 36
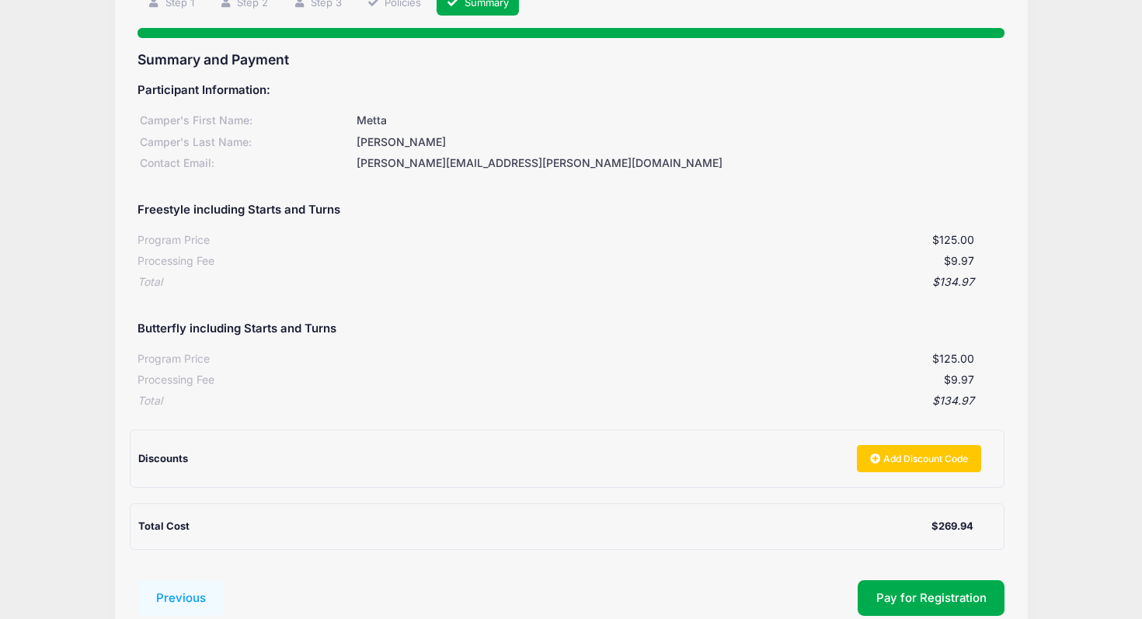
scroll to position [235, 0]
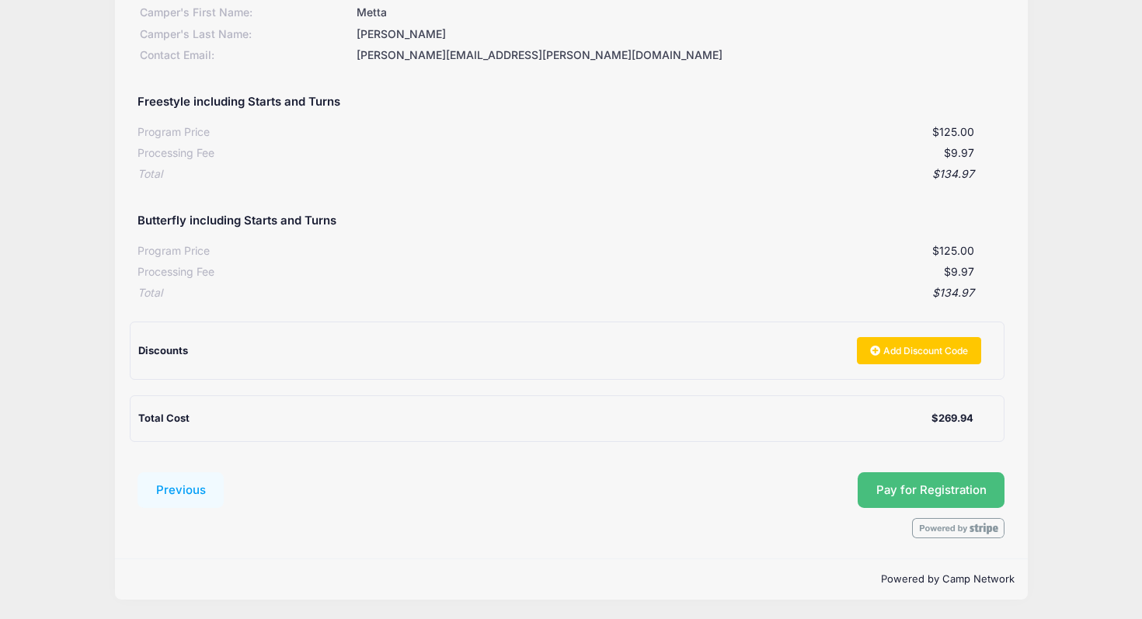
click at [953, 492] on button "Pay for Registration" at bounding box center [932, 490] width 148 height 36
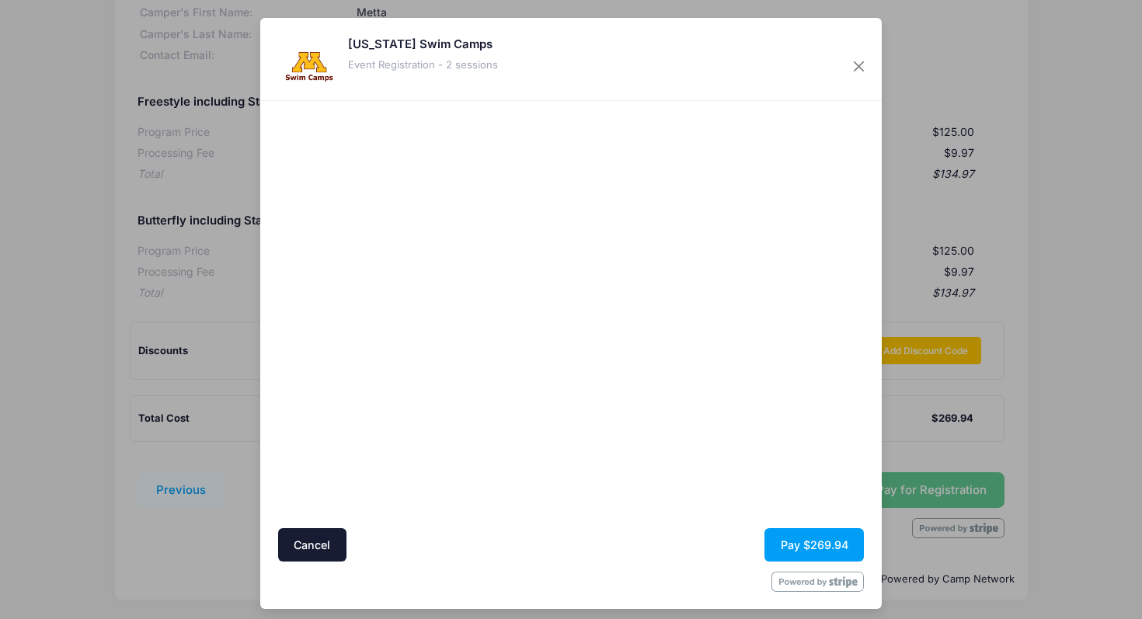
click at [827, 458] on div at bounding box center [722, 315] width 286 height 413
click at [824, 545] on button "Pay $269.94" at bounding box center [814, 544] width 99 height 33
